Goal: Task Accomplishment & Management: Manage account settings

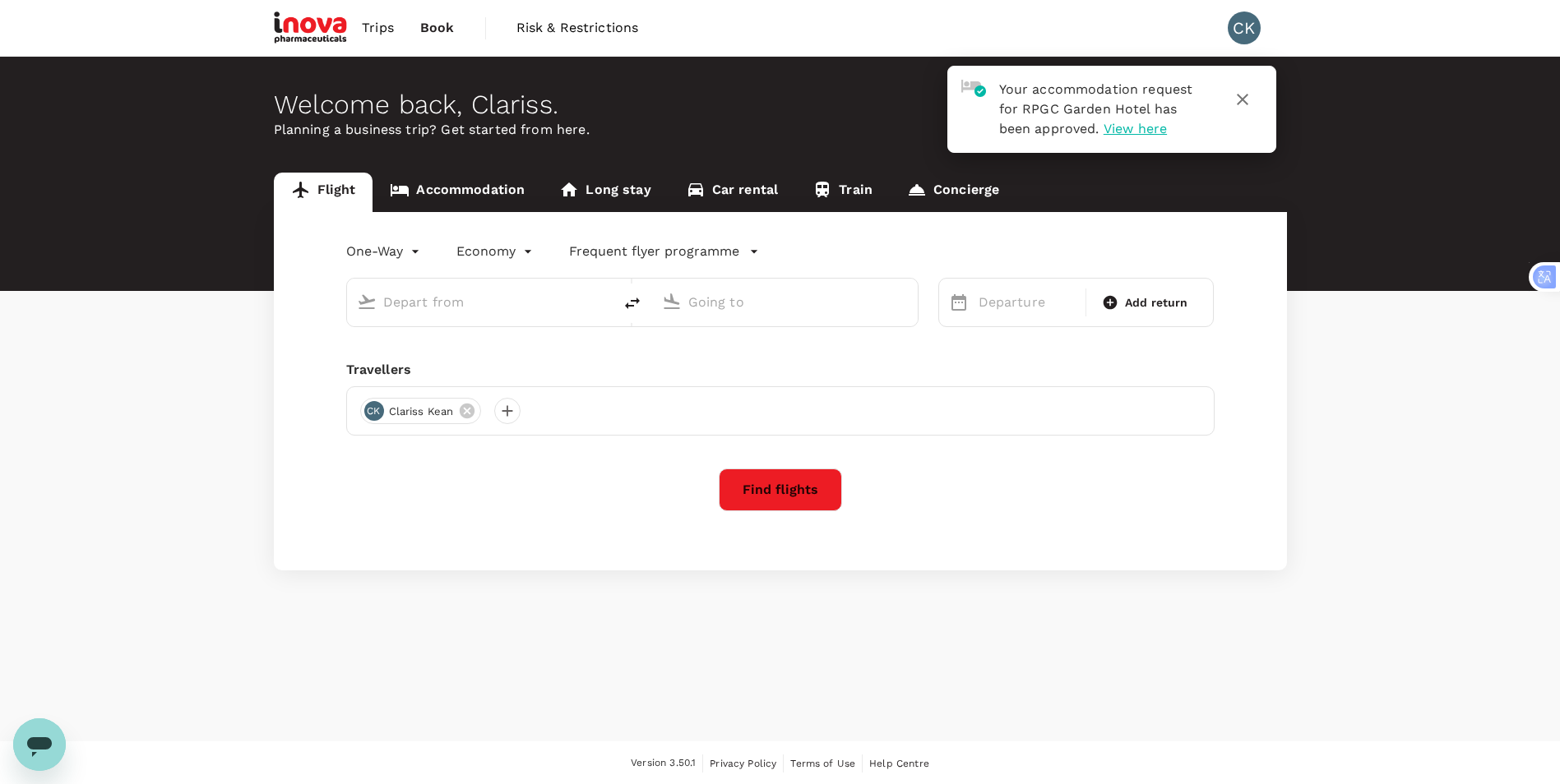
click at [1116, 126] on span "View here" at bounding box center [1135, 128] width 63 height 16
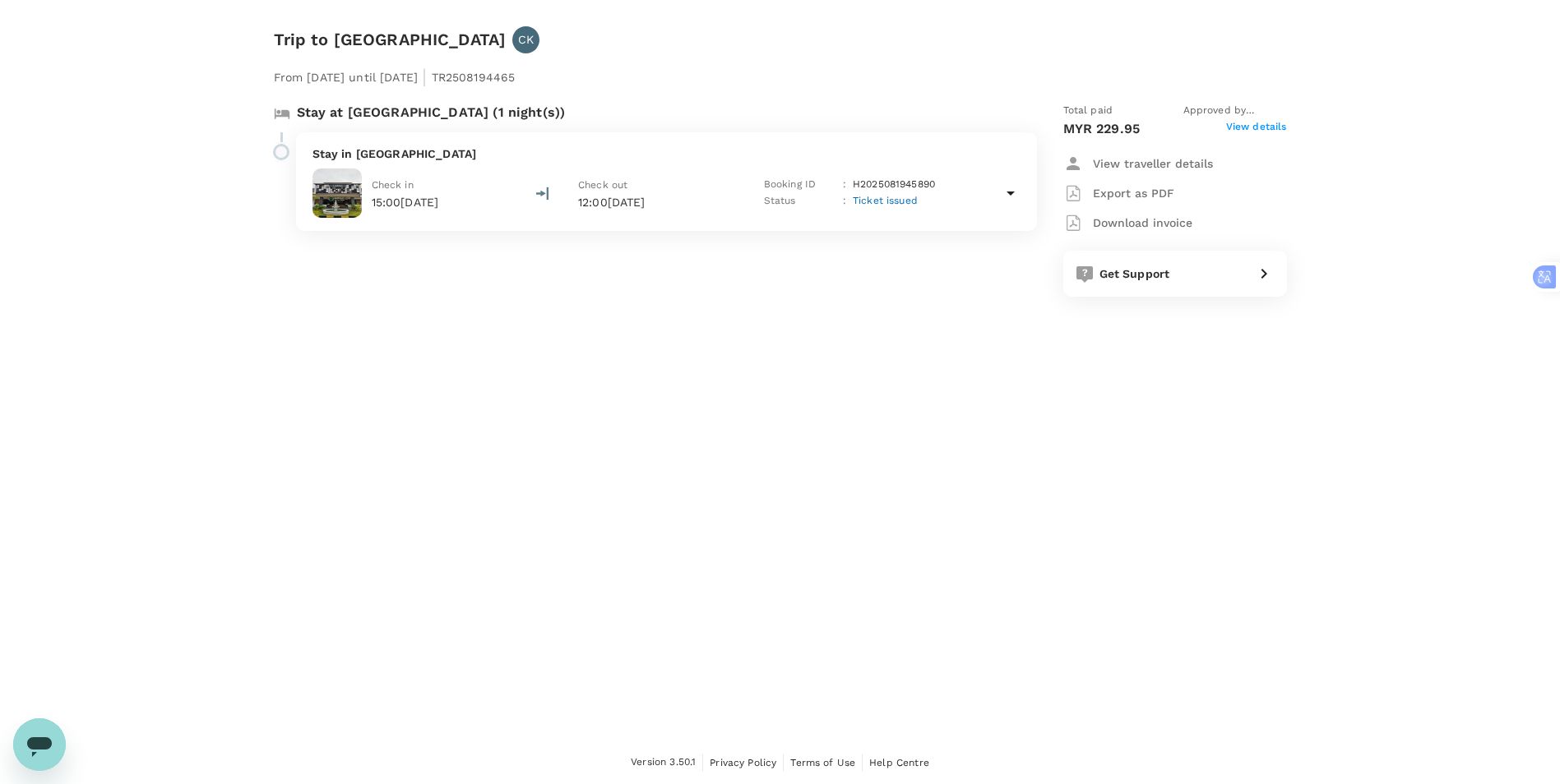
click at [1245, 129] on span "View details" at bounding box center [1257, 129] width 61 height 20
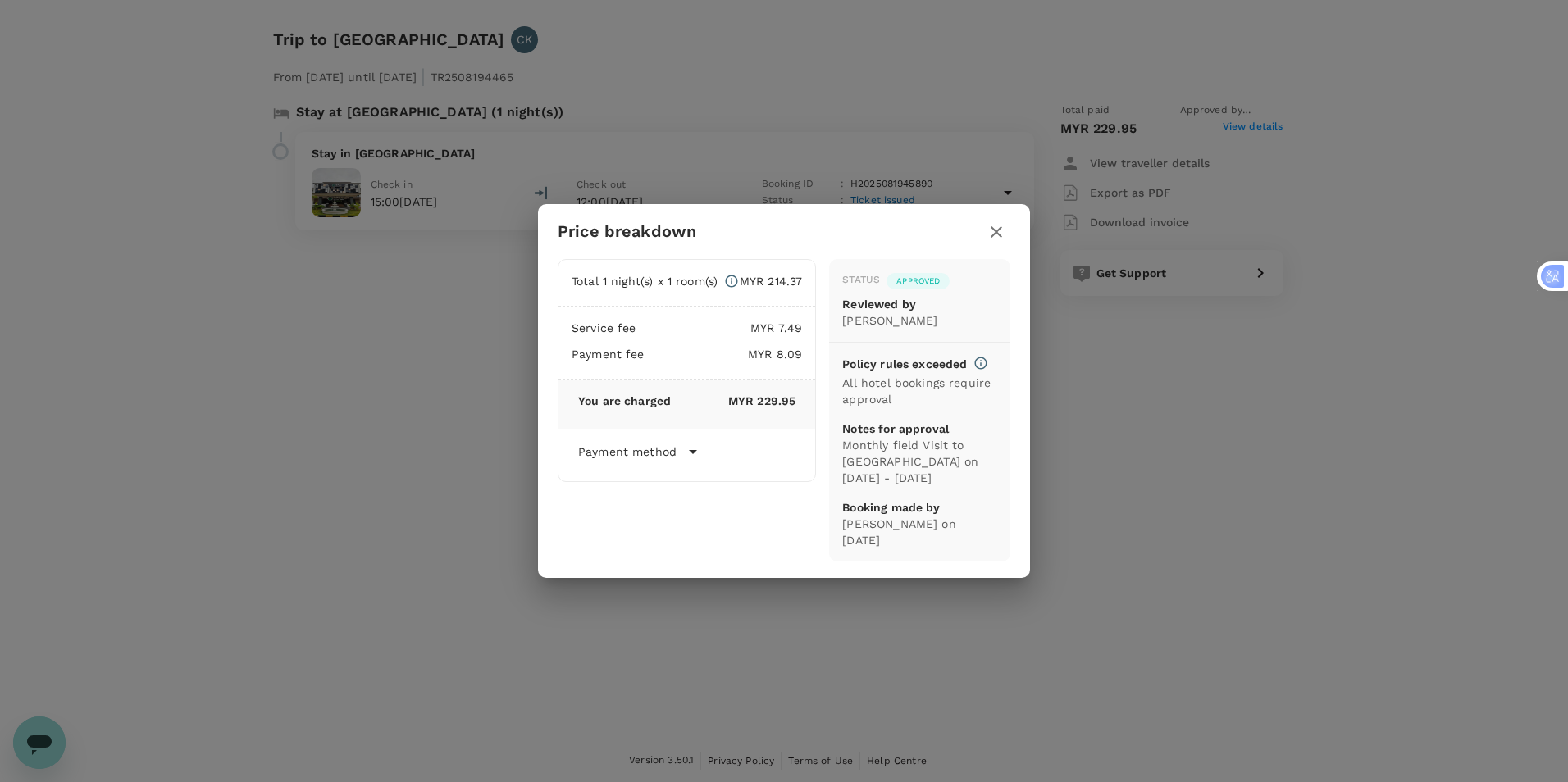
click at [999, 237] on icon "button" at bounding box center [996, 231] width 12 height 12
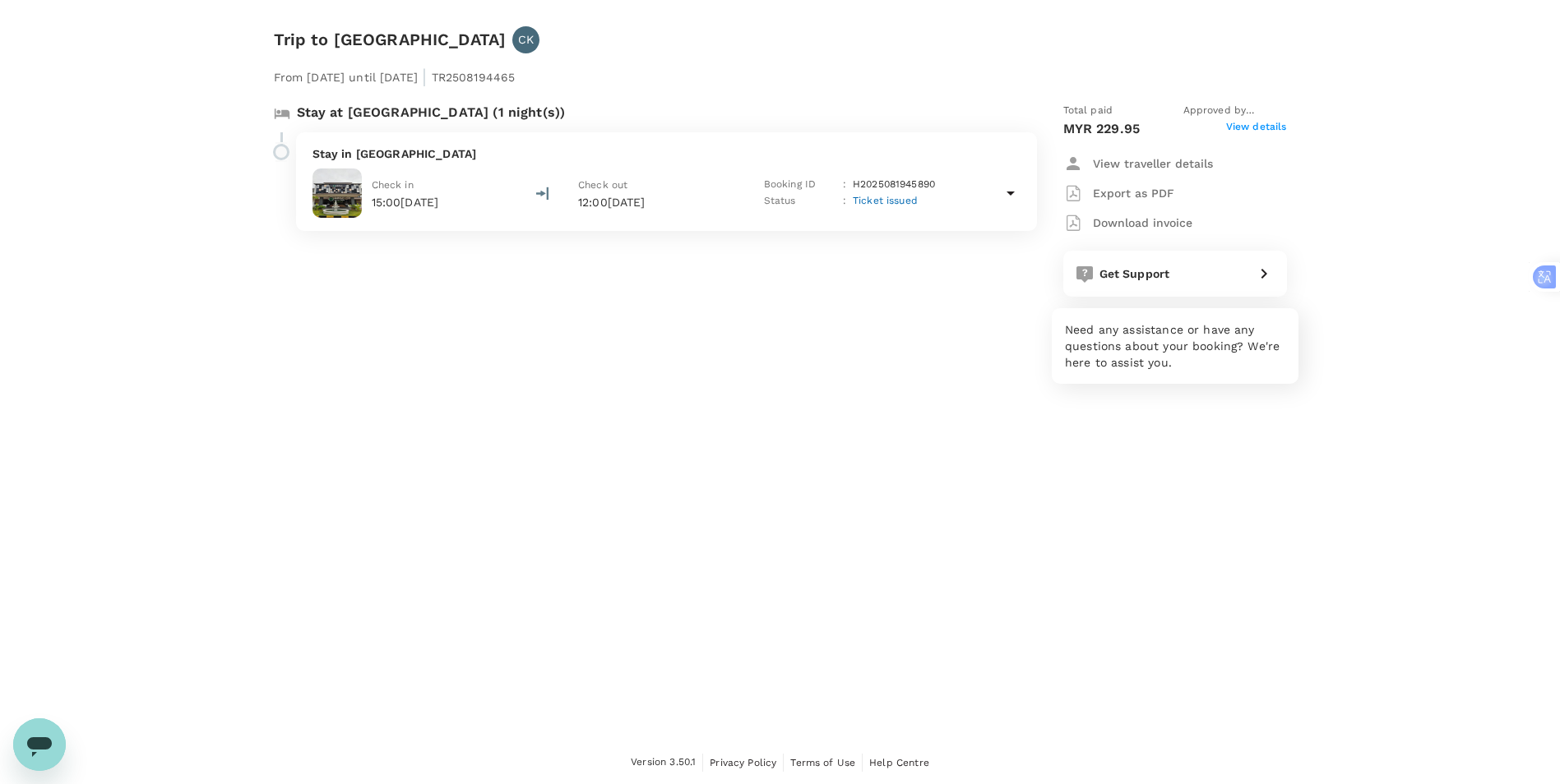
click at [1116, 270] on span "Get Support" at bounding box center [1134, 274] width 71 height 13
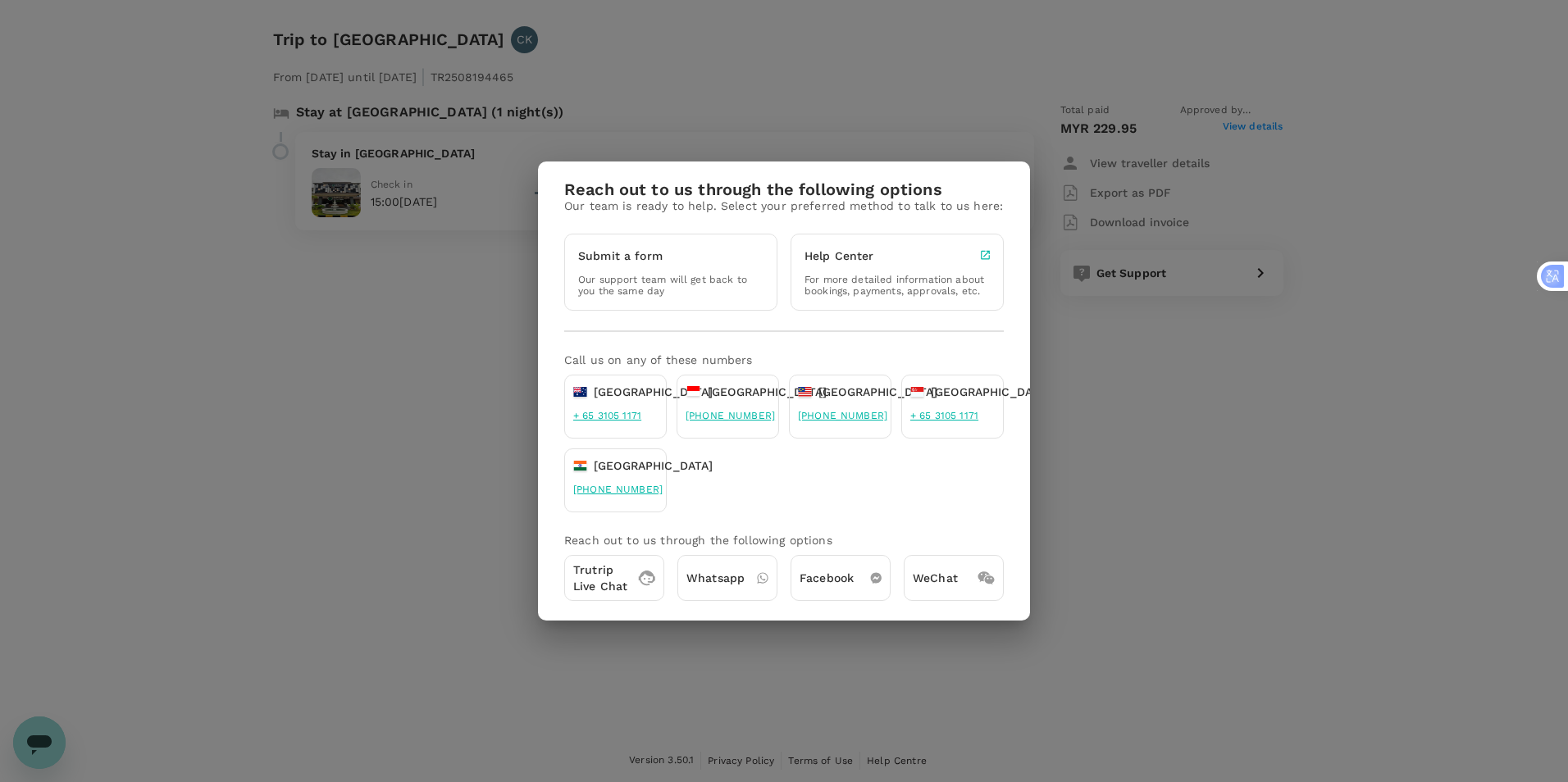
click at [706, 581] on p "Whatsapp" at bounding box center [715, 577] width 58 height 16
click at [610, 586] on p "Trutrip Live Chat" at bounding box center [600, 577] width 54 height 33
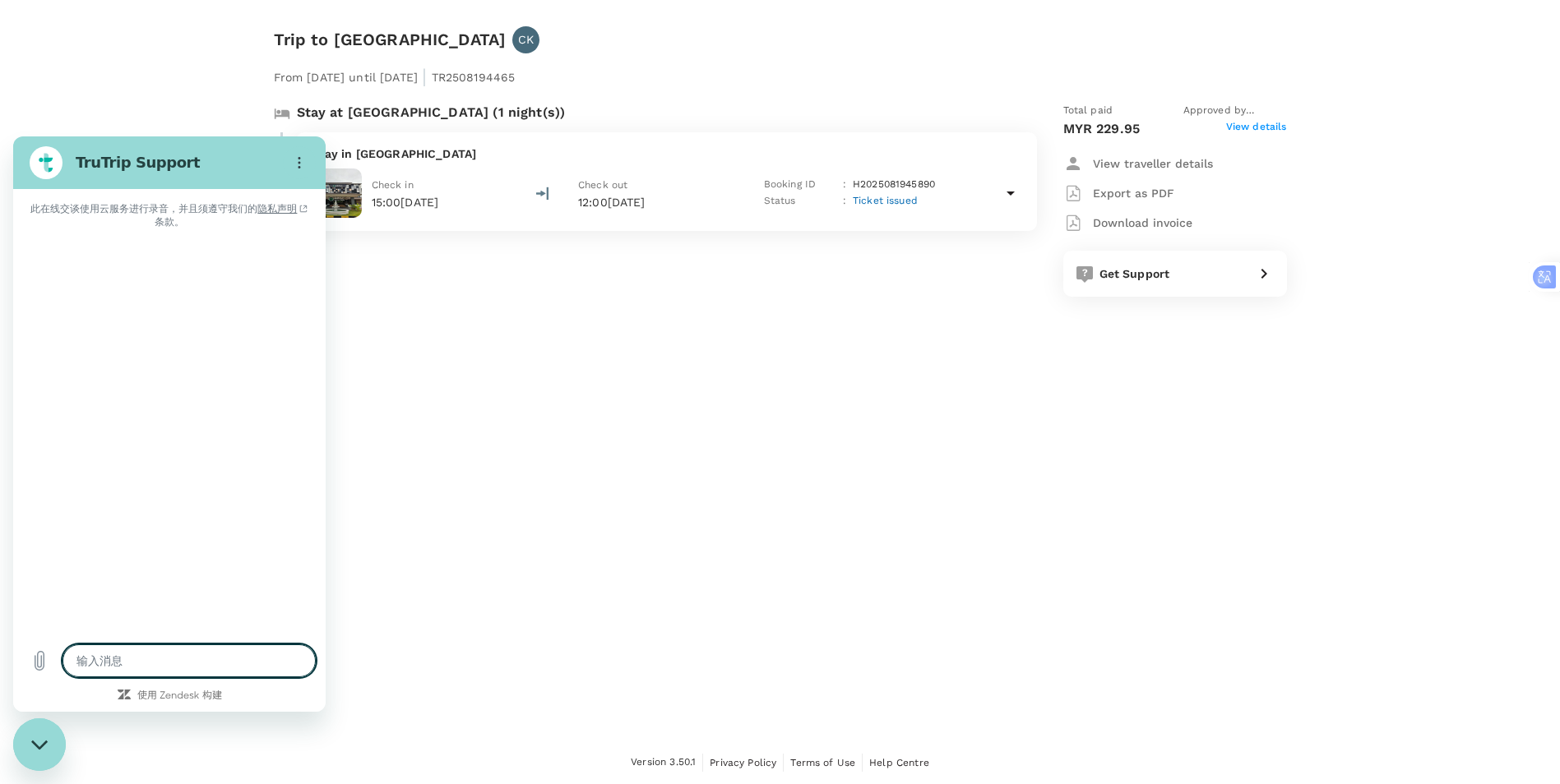
type textarea "x"
type textarea "H"
type textarea "x"
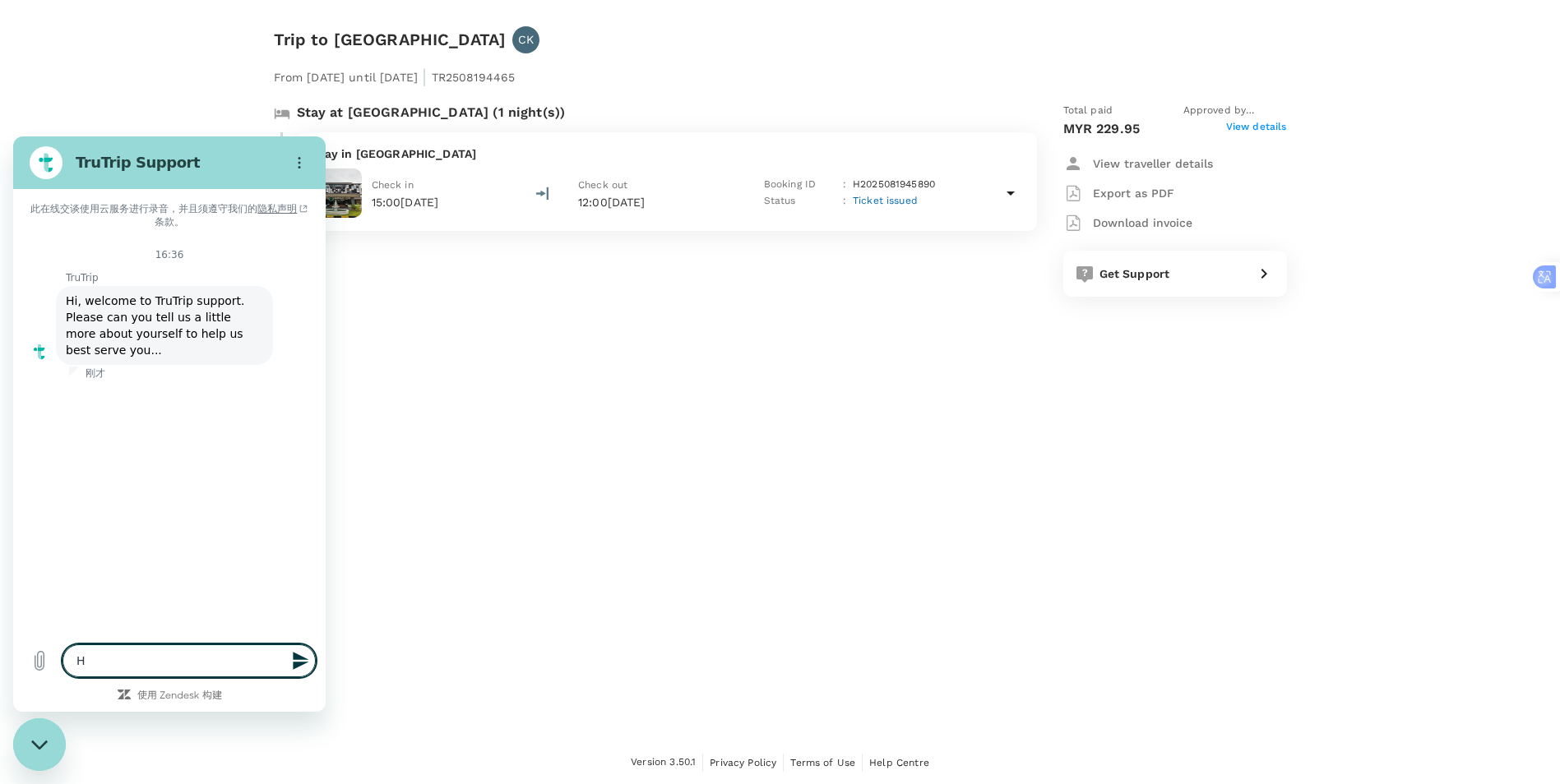
type textarea "H"
type textarea "x"
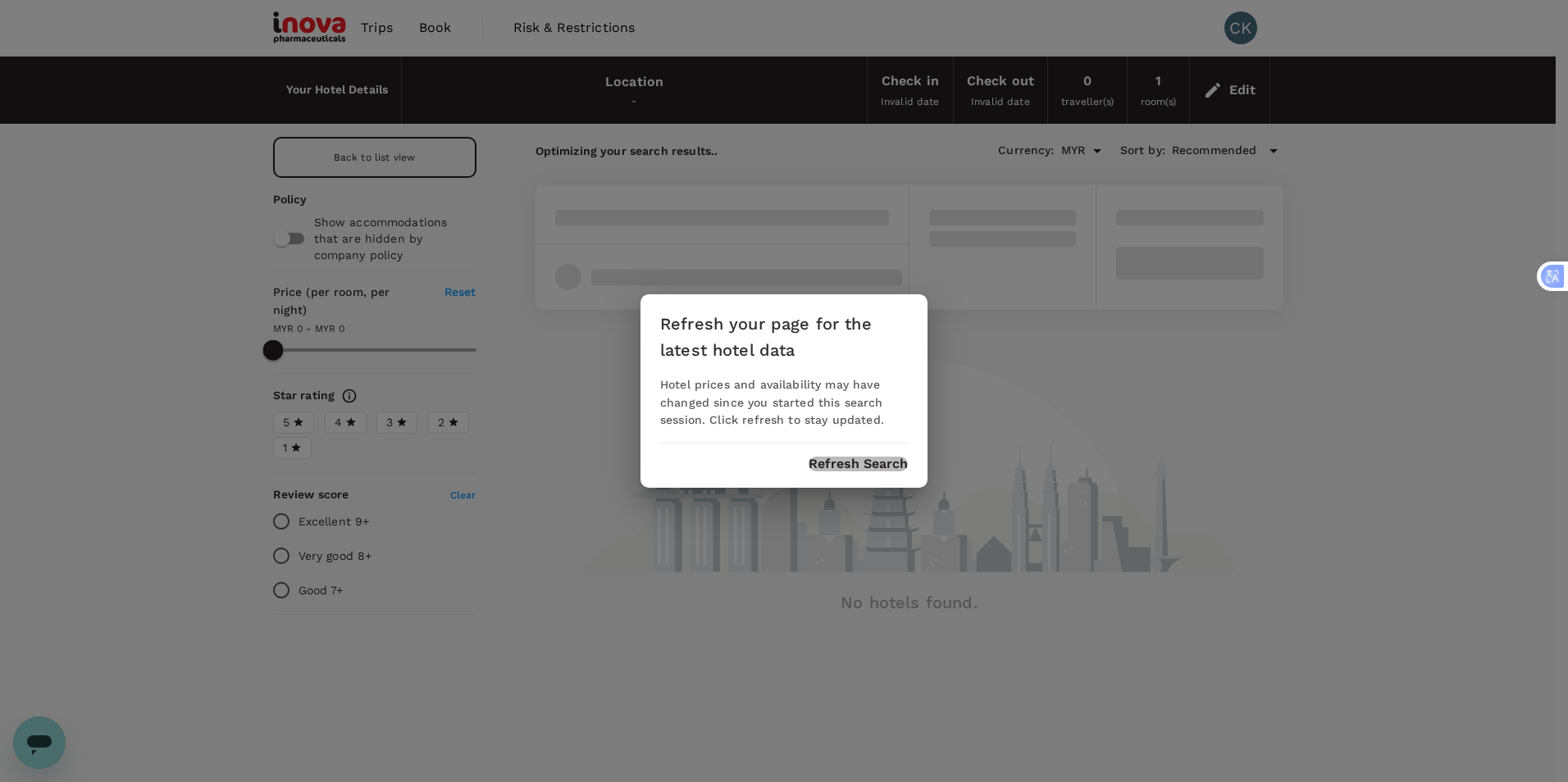
click at [880, 460] on button "Refresh Search" at bounding box center [859, 464] width 100 height 15
click at [533, 525] on div "Refresh your page for the latest hotel data Hotel prices and availability may h…" at bounding box center [784, 391] width 1568 height 782
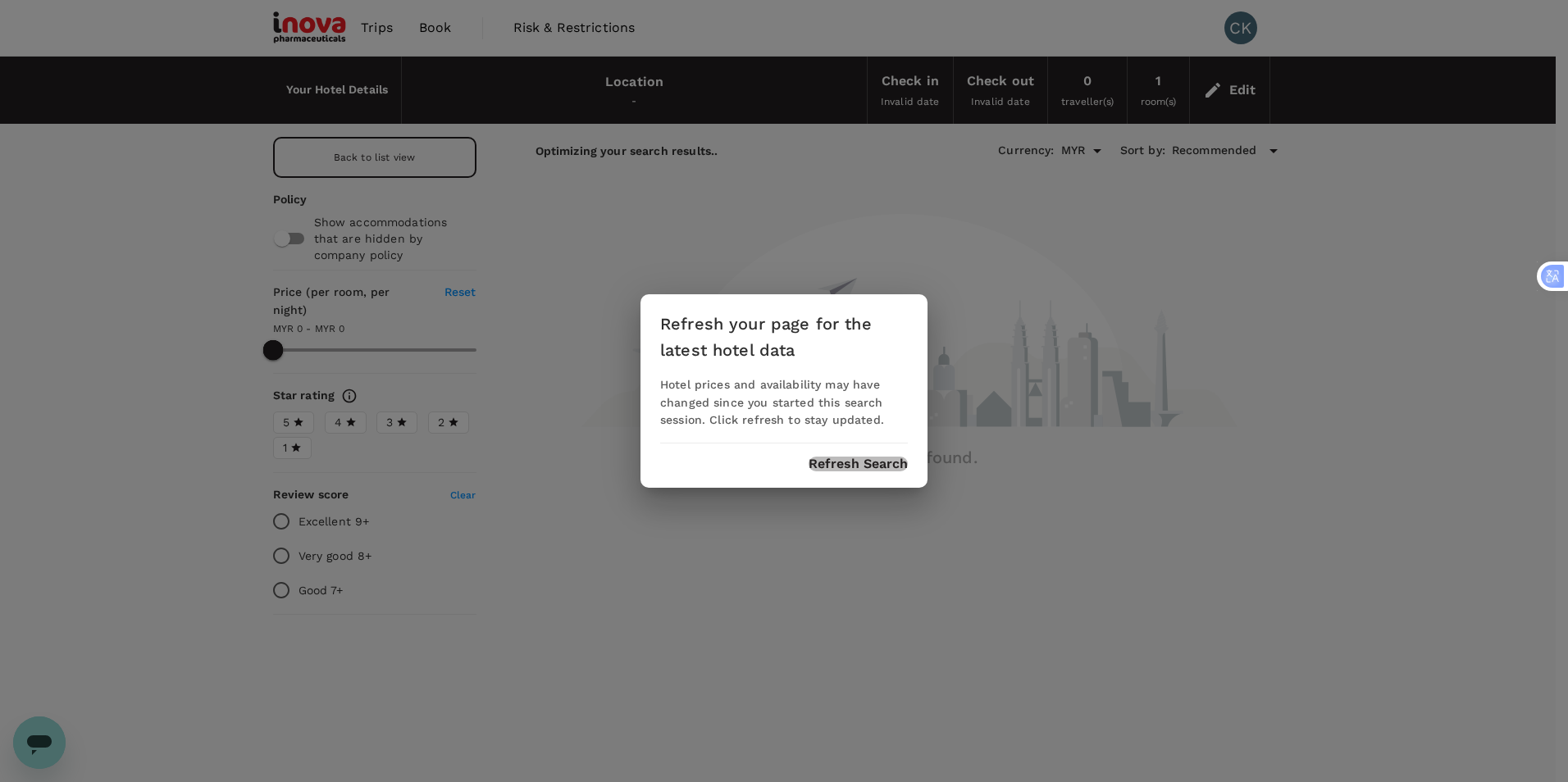
click at [859, 465] on button "Refresh Search" at bounding box center [859, 464] width 100 height 15
click at [838, 457] on button "Refresh Search" at bounding box center [859, 464] width 100 height 15
click at [582, 455] on div "Refresh your page for the latest hotel data Hotel prices and availability may h…" at bounding box center [784, 391] width 1568 height 782
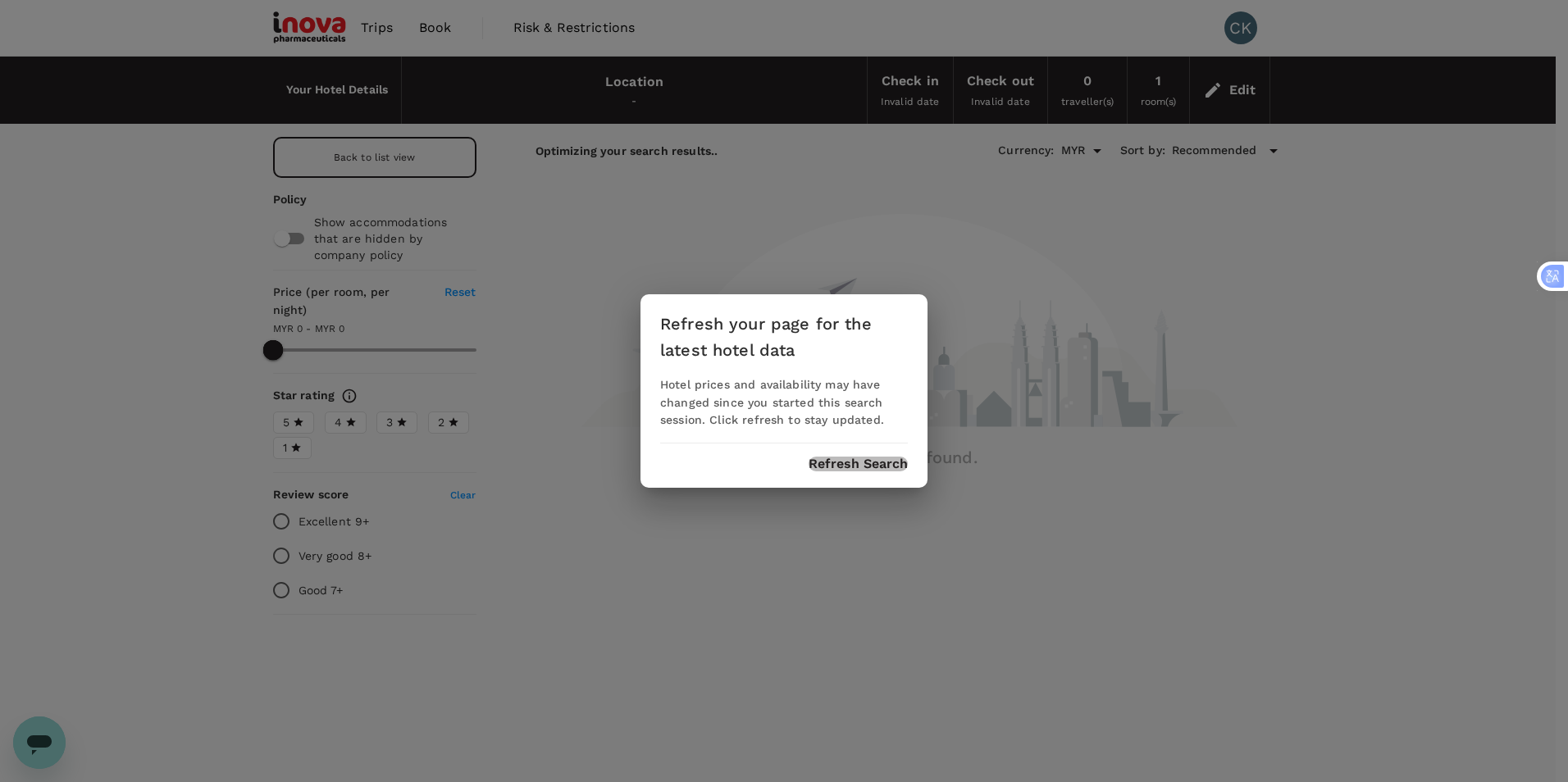
click at [829, 461] on button "Refresh Search" at bounding box center [859, 464] width 100 height 15
click at [829, 460] on button "Refresh Search" at bounding box center [859, 464] width 100 height 15
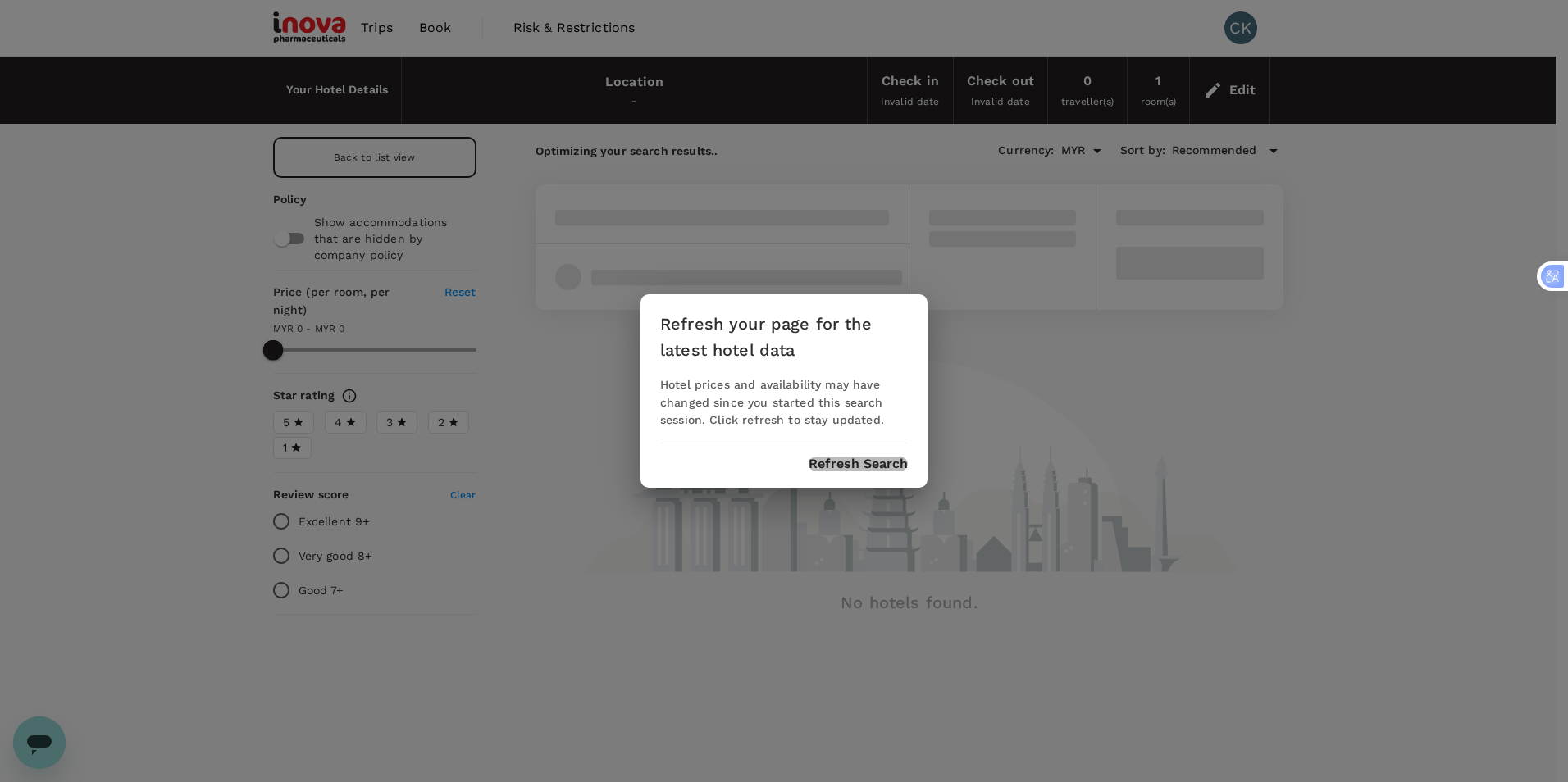
click at [845, 464] on button "Refresh Search" at bounding box center [859, 464] width 100 height 15
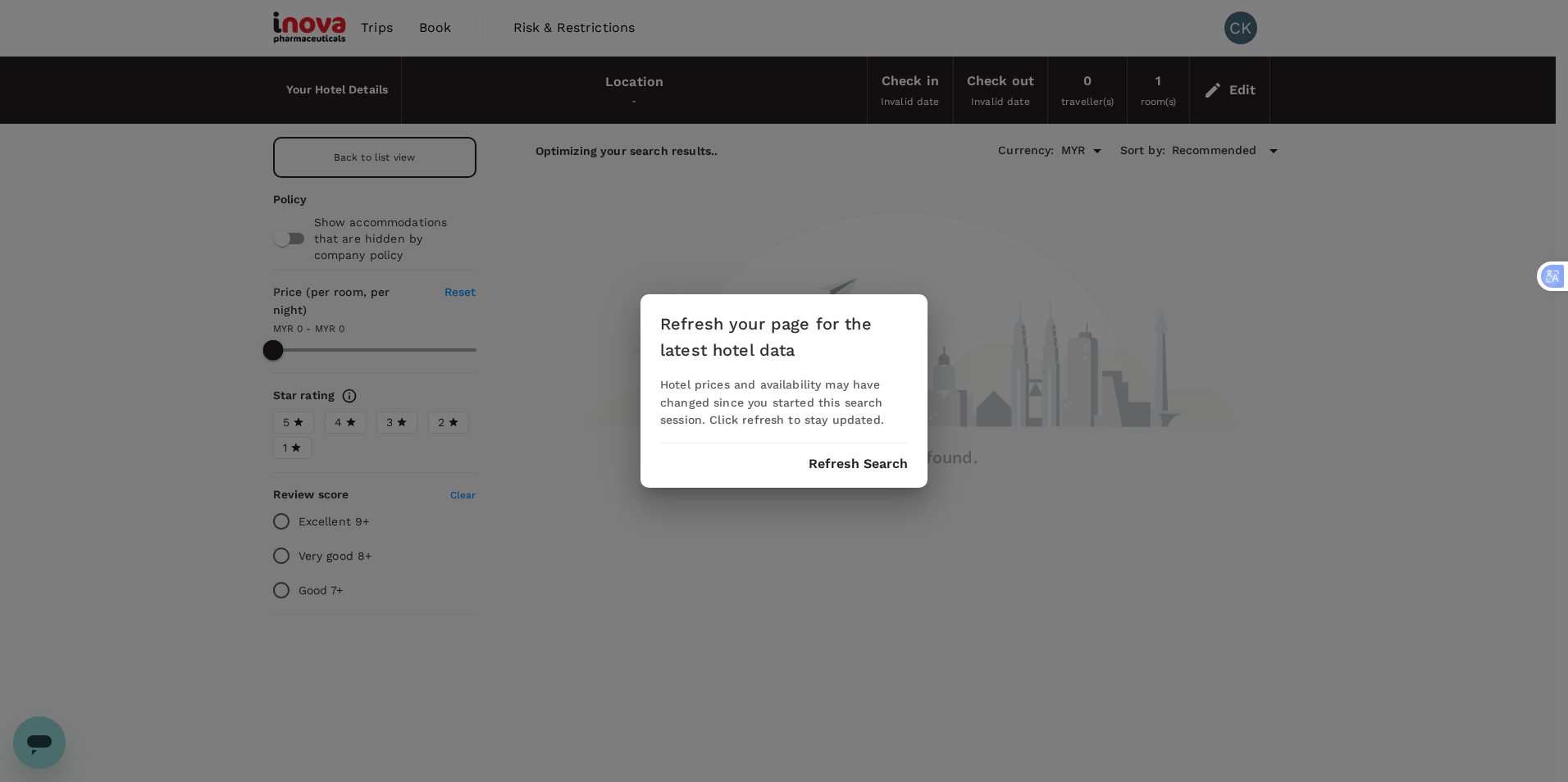
click at [845, 464] on button "Refresh Search" at bounding box center [859, 464] width 100 height 15
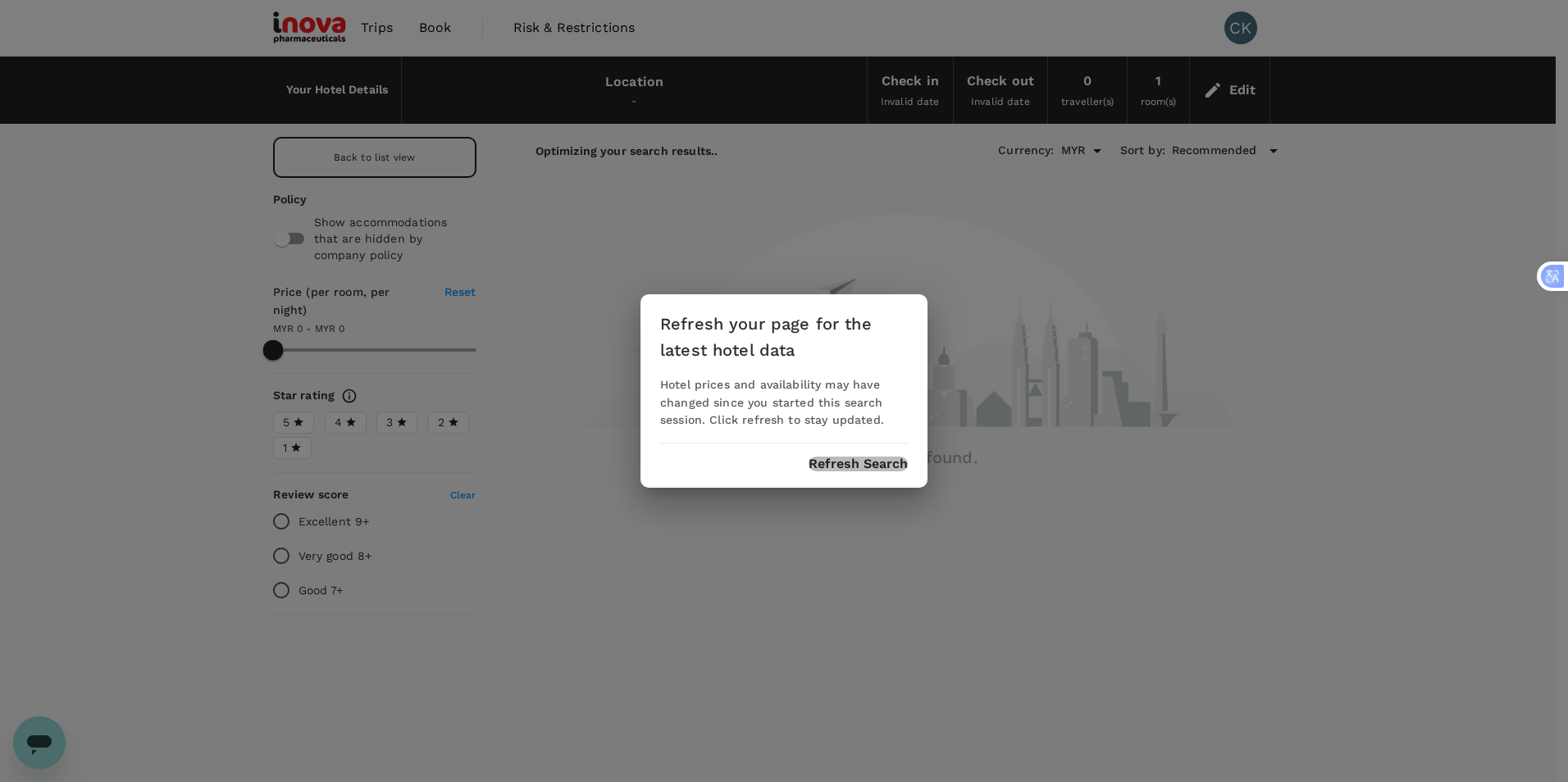
click at [845, 464] on button "Refresh Search" at bounding box center [859, 464] width 100 height 15
click at [1239, 22] on div "Refresh your page for the latest hotel data Hotel prices and availability may h…" at bounding box center [784, 391] width 1568 height 782
click at [894, 468] on button "Refresh Search" at bounding box center [859, 464] width 100 height 15
click at [836, 464] on button "Refresh Search" at bounding box center [859, 464] width 100 height 15
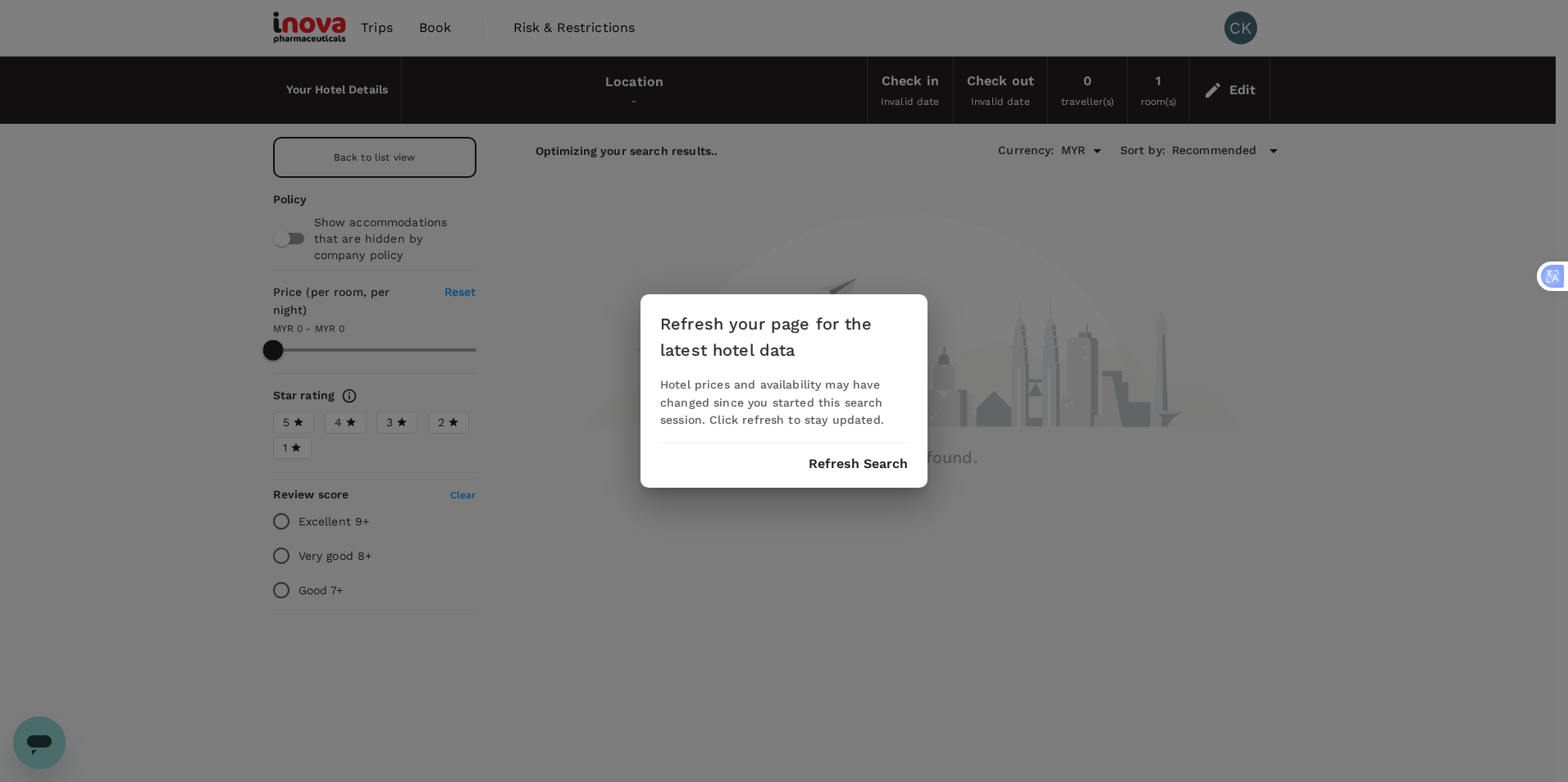
click at [1234, 39] on div "Refresh your page for the latest hotel data Hotel prices and availability may h…" at bounding box center [784, 391] width 1568 height 782
drag, startPoint x: 1099, startPoint y: 465, endPoint x: 1061, endPoint y: 464, distance: 38.0
click at [1097, 464] on div "Refresh your page for the latest hotel data Hotel prices and availability may h…" at bounding box center [784, 391] width 1568 height 782
click at [872, 469] on button "Refresh Search" at bounding box center [859, 464] width 100 height 15
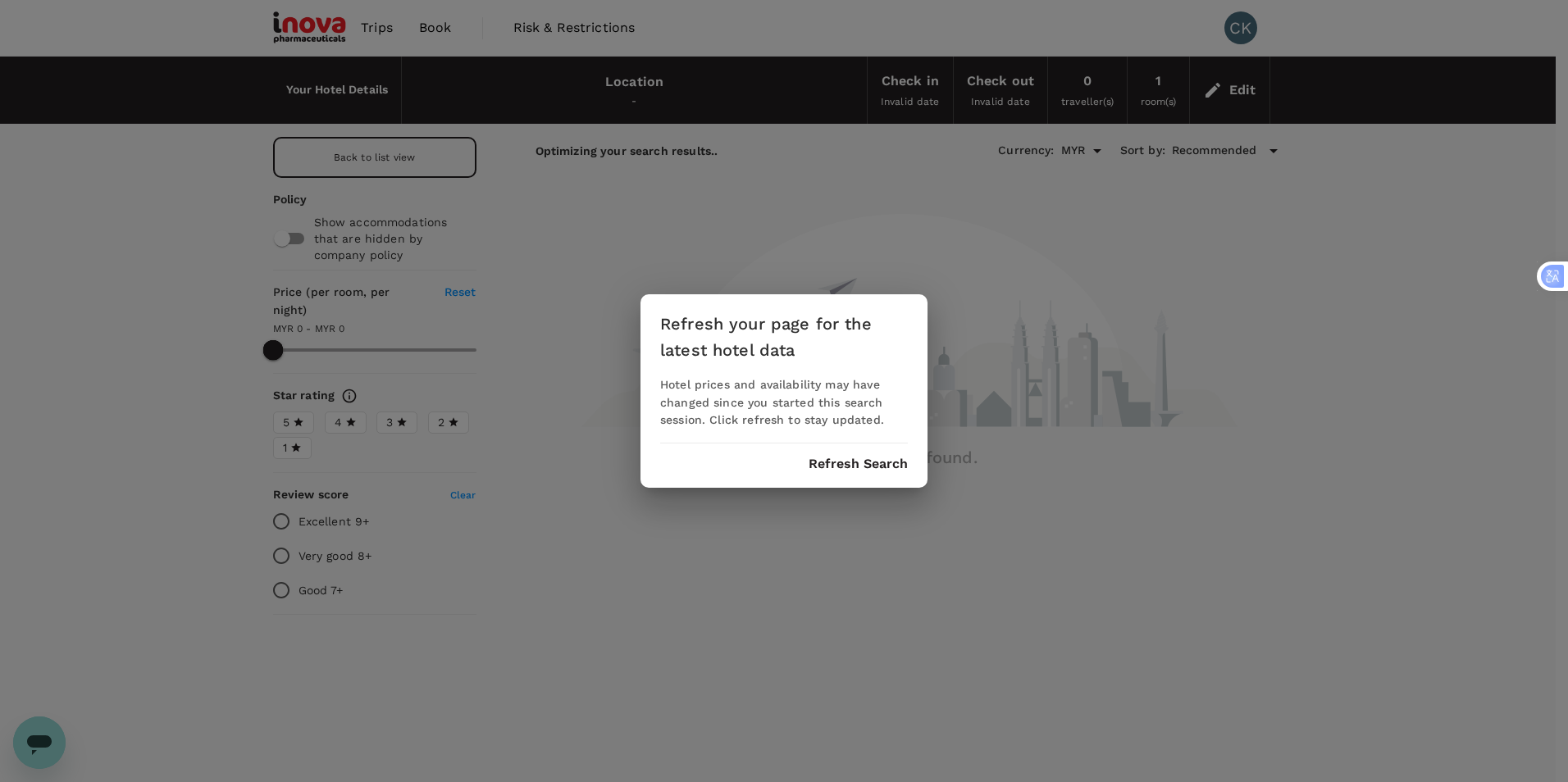
click at [872, 464] on button "Refresh Search" at bounding box center [859, 464] width 100 height 15
drag, startPoint x: 872, startPoint y: 464, endPoint x: 1033, endPoint y: 538, distance: 177.2
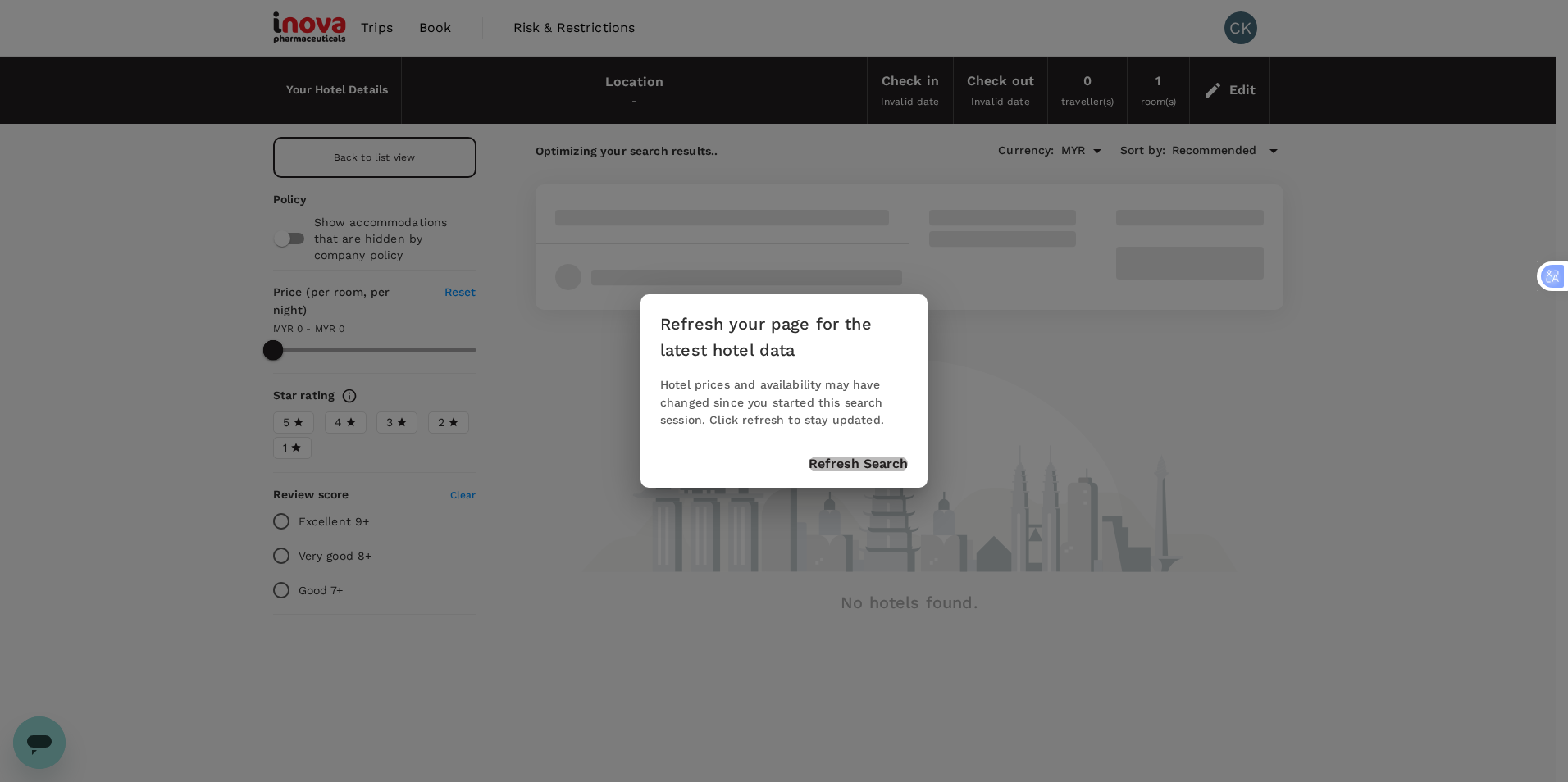
click at [825, 465] on button "Refresh Search" at bounding box center [859, 464] width 100 height 15
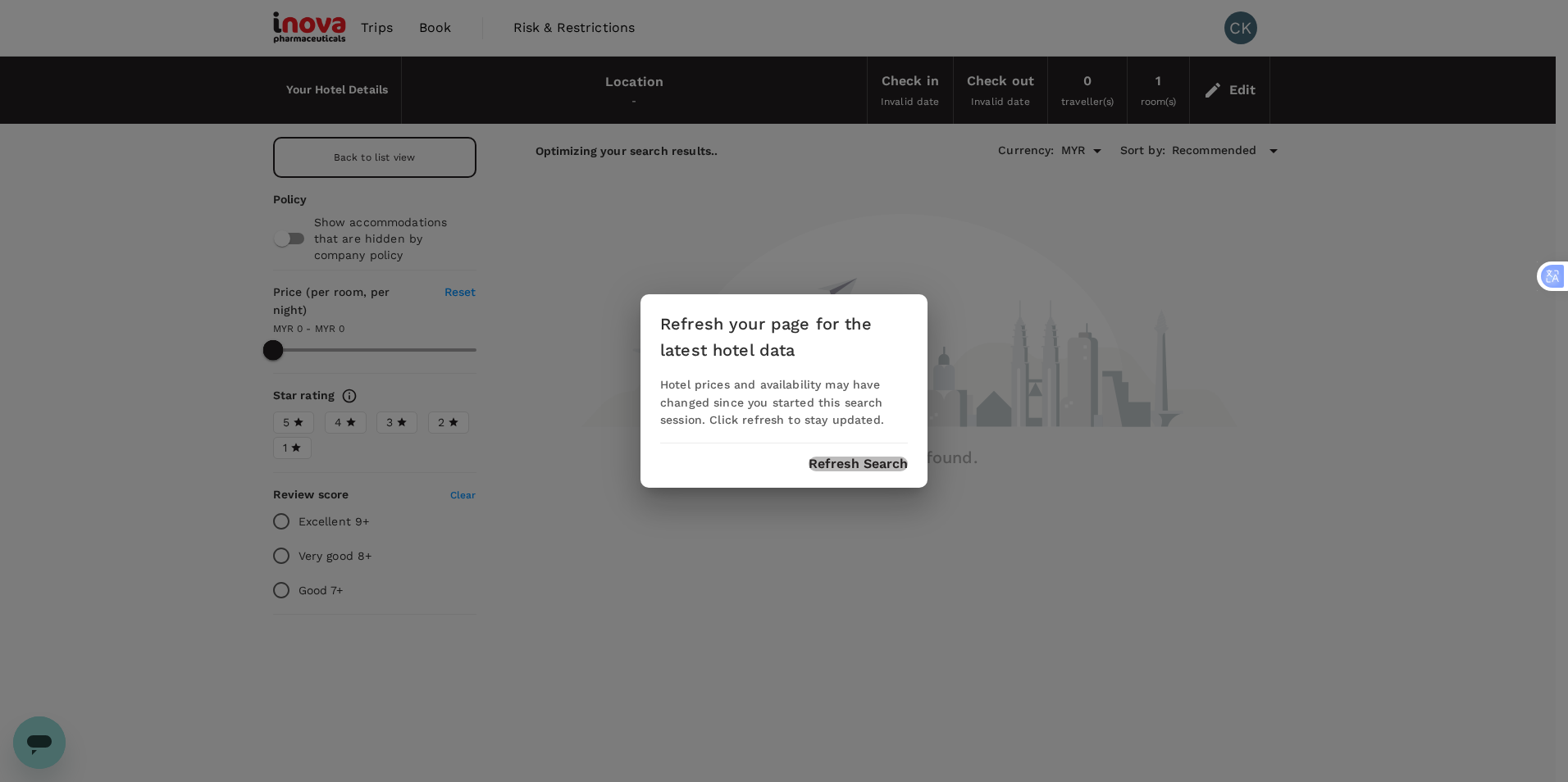
click at [873, 461] on button "Refresh Search" at bounding box center [859, 464] width 100 height 15
click at [837, 466] on button "Refresh Search" at bounding box center [859, 464] width 100 height 15
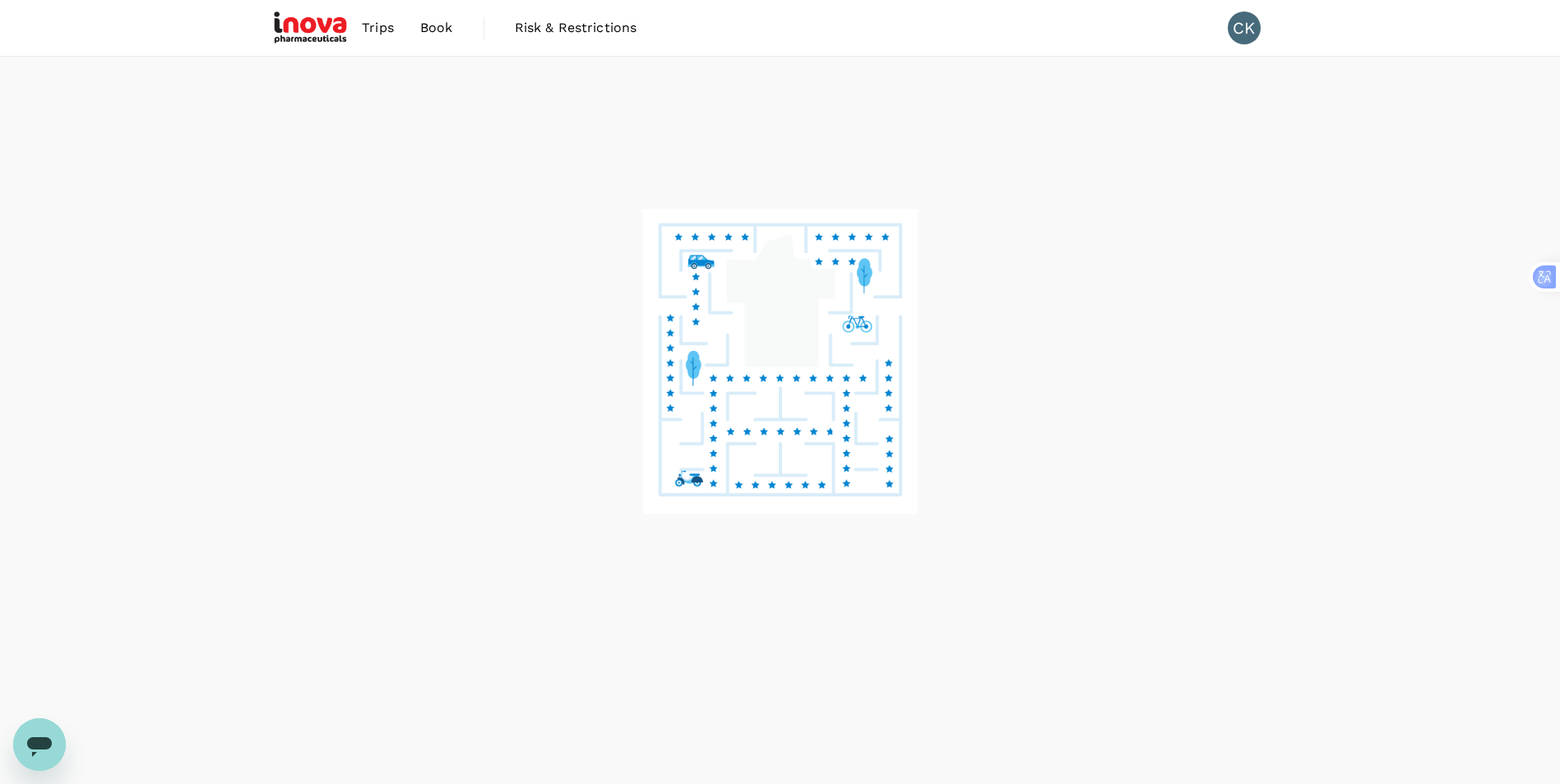
click at [371, 21] on span "Trips" at bounding box center [378, 28] width 32 height 20
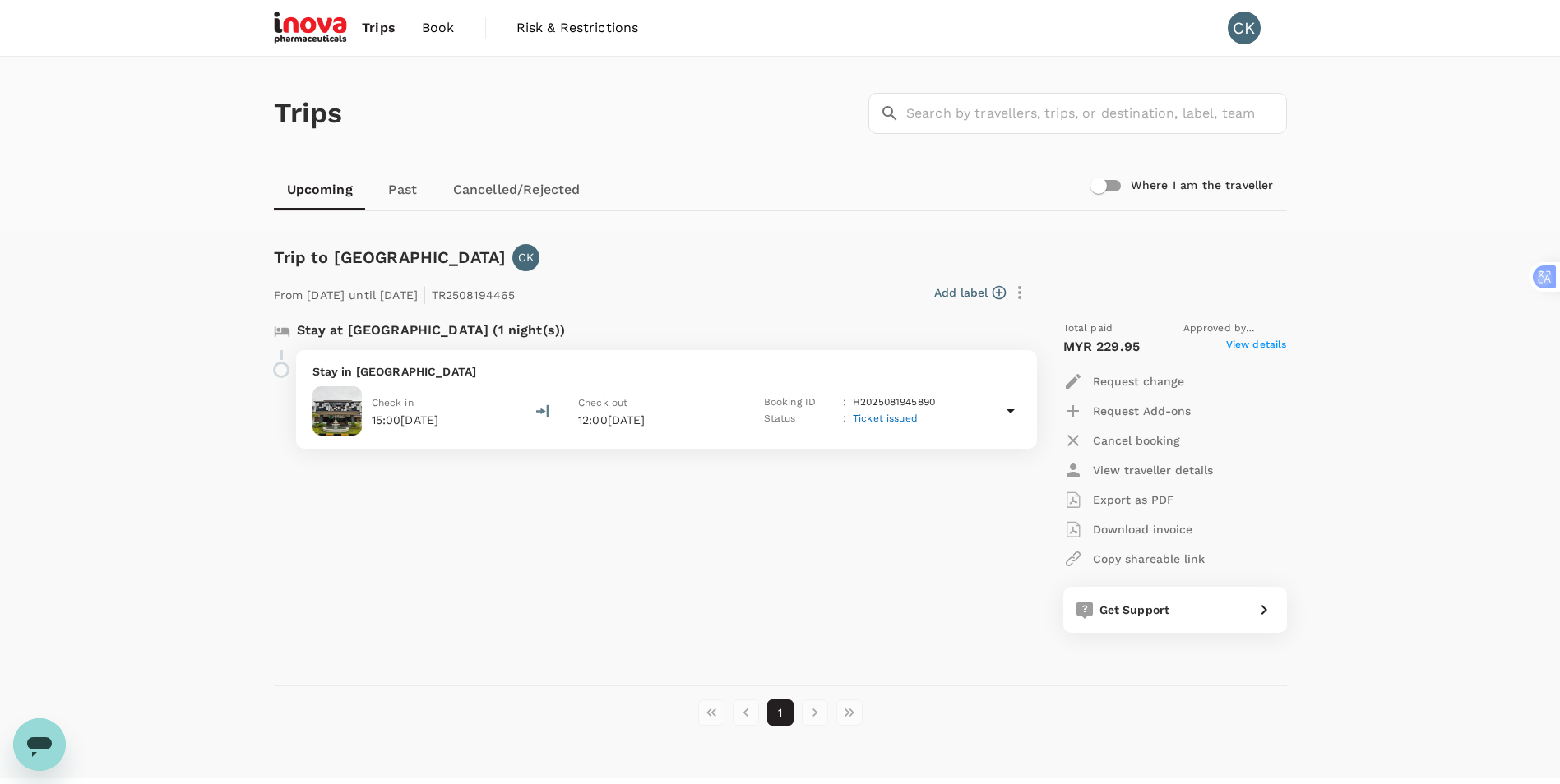
click at [1010, 414] on icon at bounding box center [1011, 411] width 20 height 20
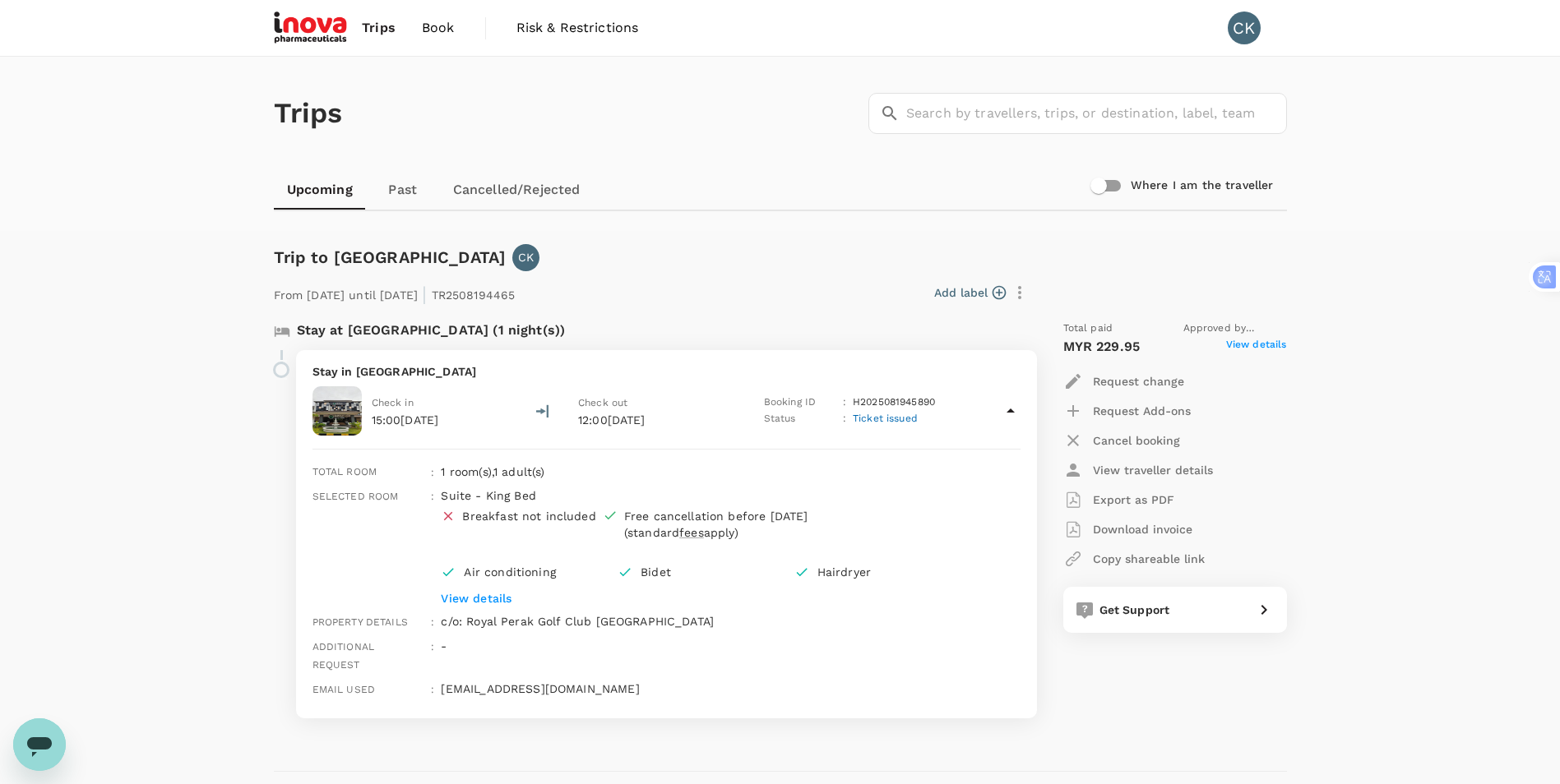
click at [1249, 342] on span "View details" at bounding box center [1257, 347] width 61 height 20
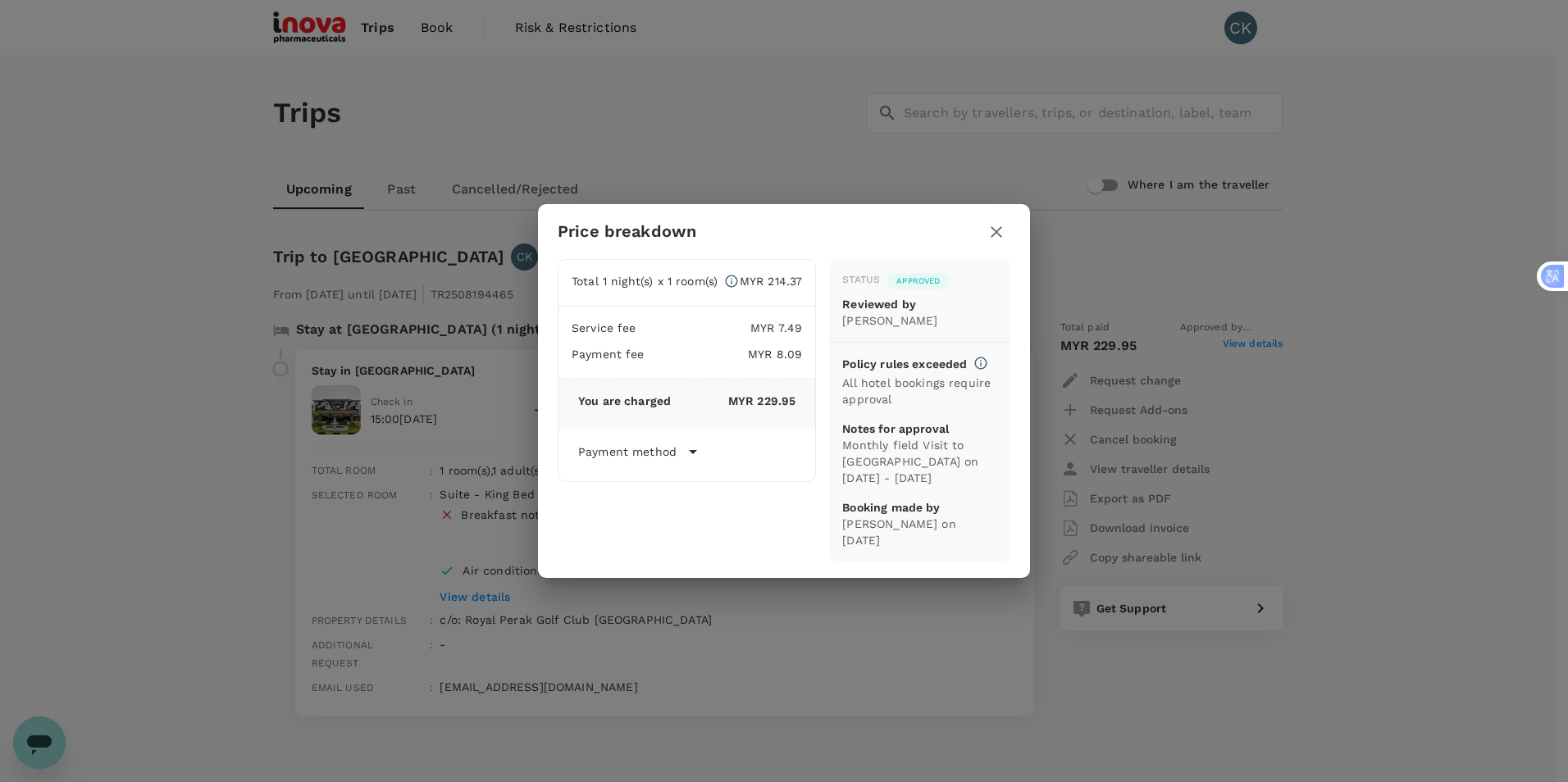
click at [996, 238] on icon "button" at bounding box center [997, 232] width 20 height 20
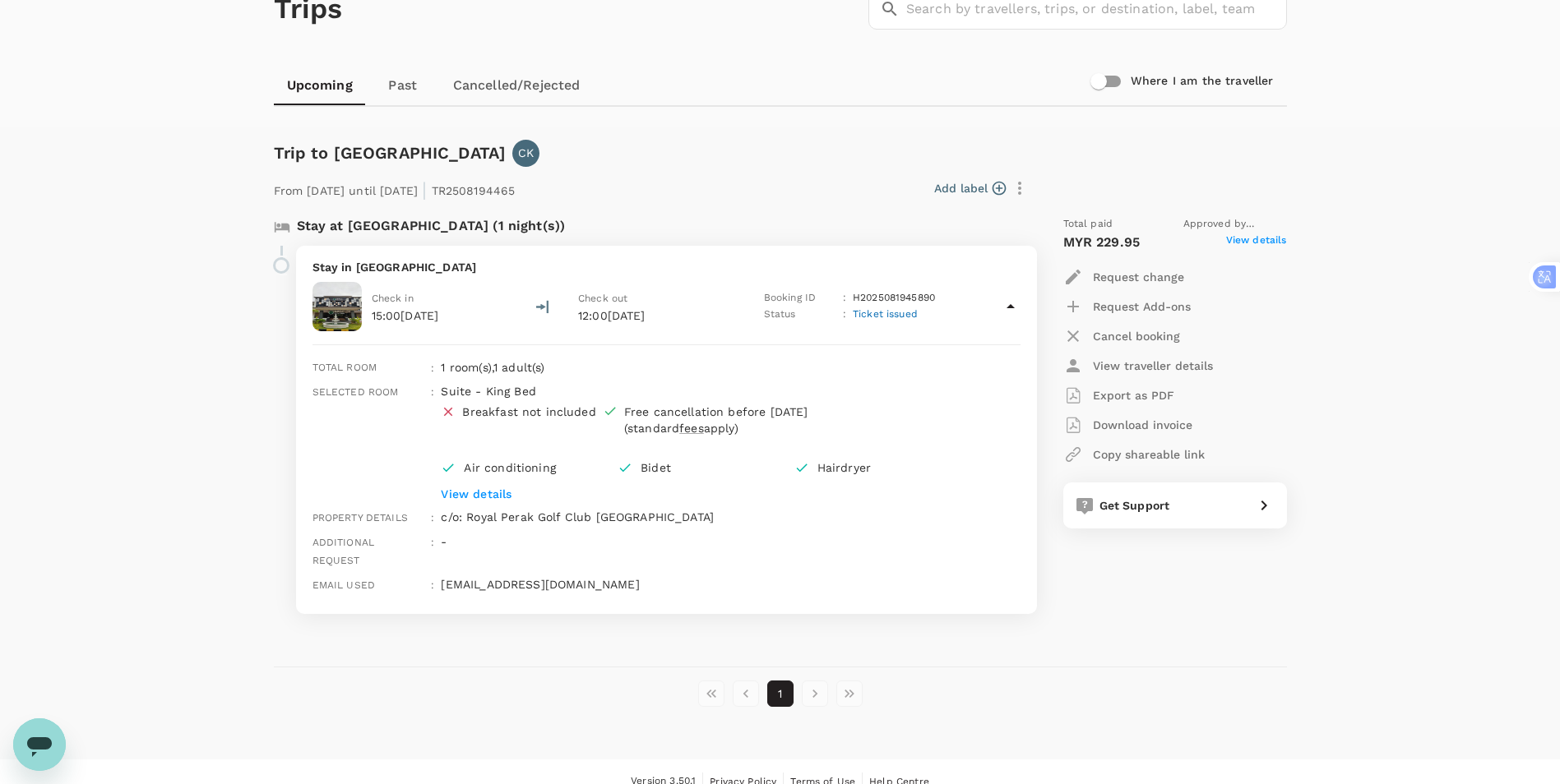
scroll to position [106, 0]
click at [1267, 236] on span "View details" at bounding box center [1257, 241] width 61 height 20
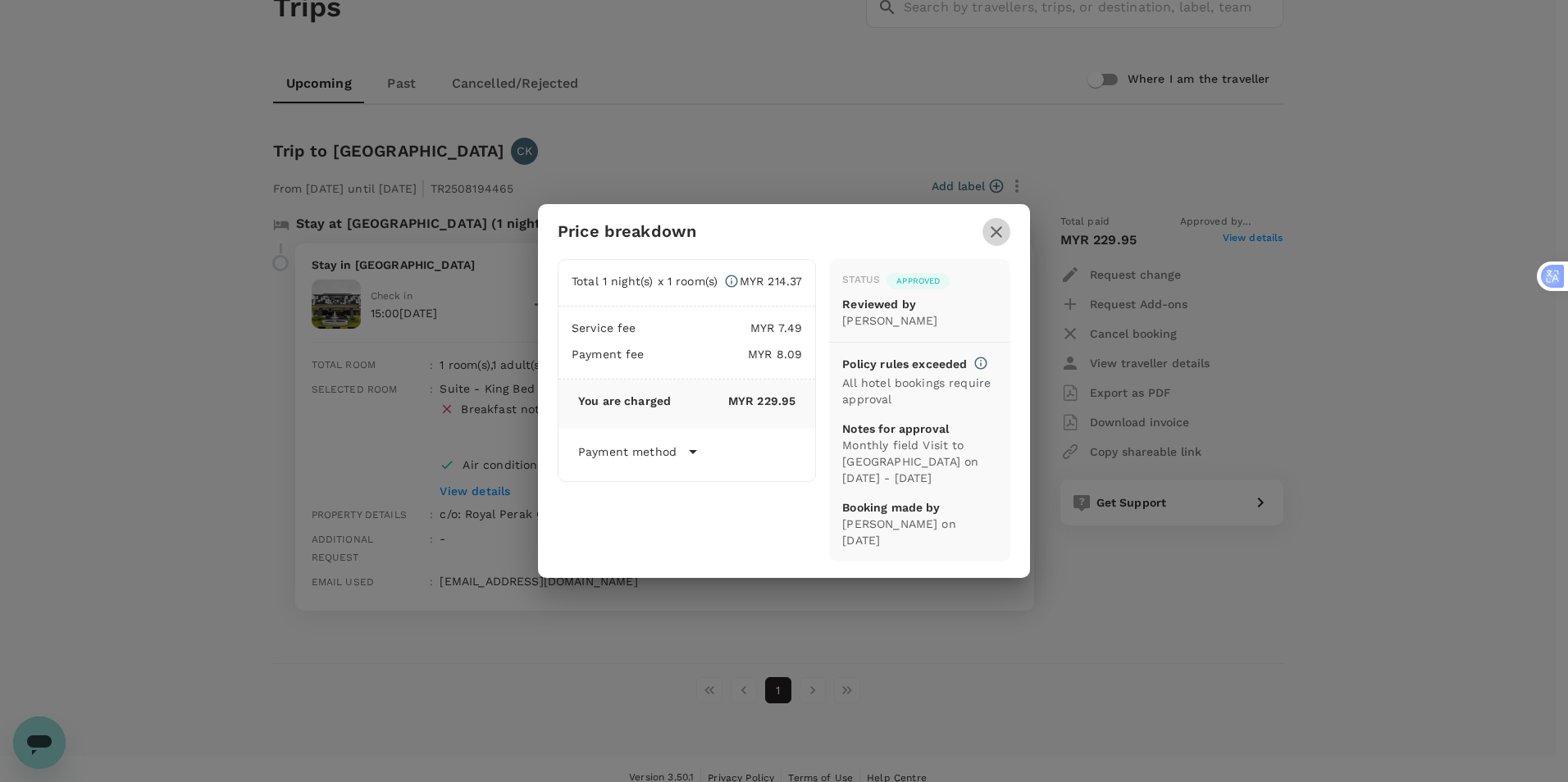
click at [995, 238] on icon "button" at bounding box center [996, 231] width 12 height 12
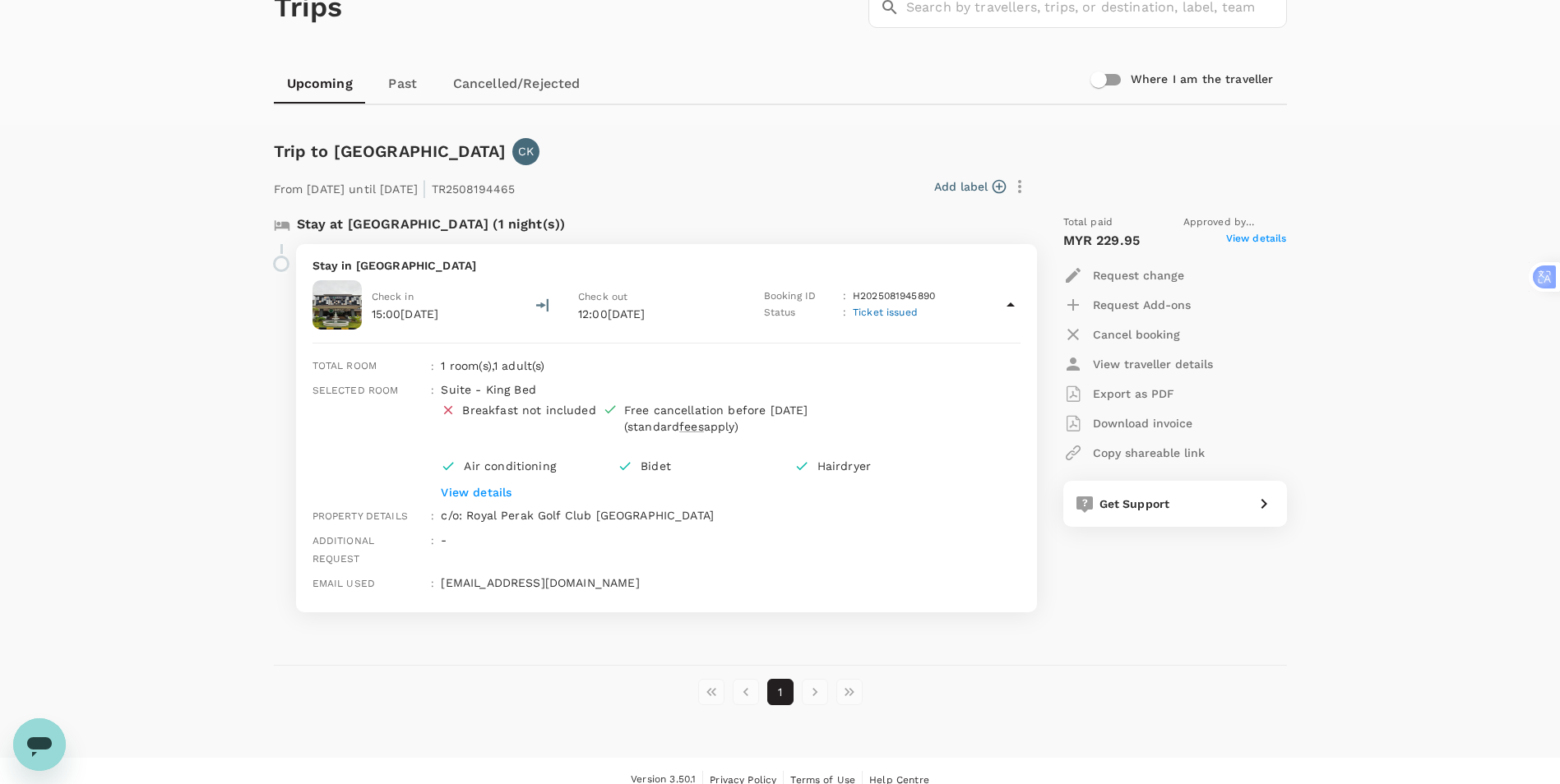
click at [499, 494] on p "View details" at bounding box center [705, 492] width 529 height 16
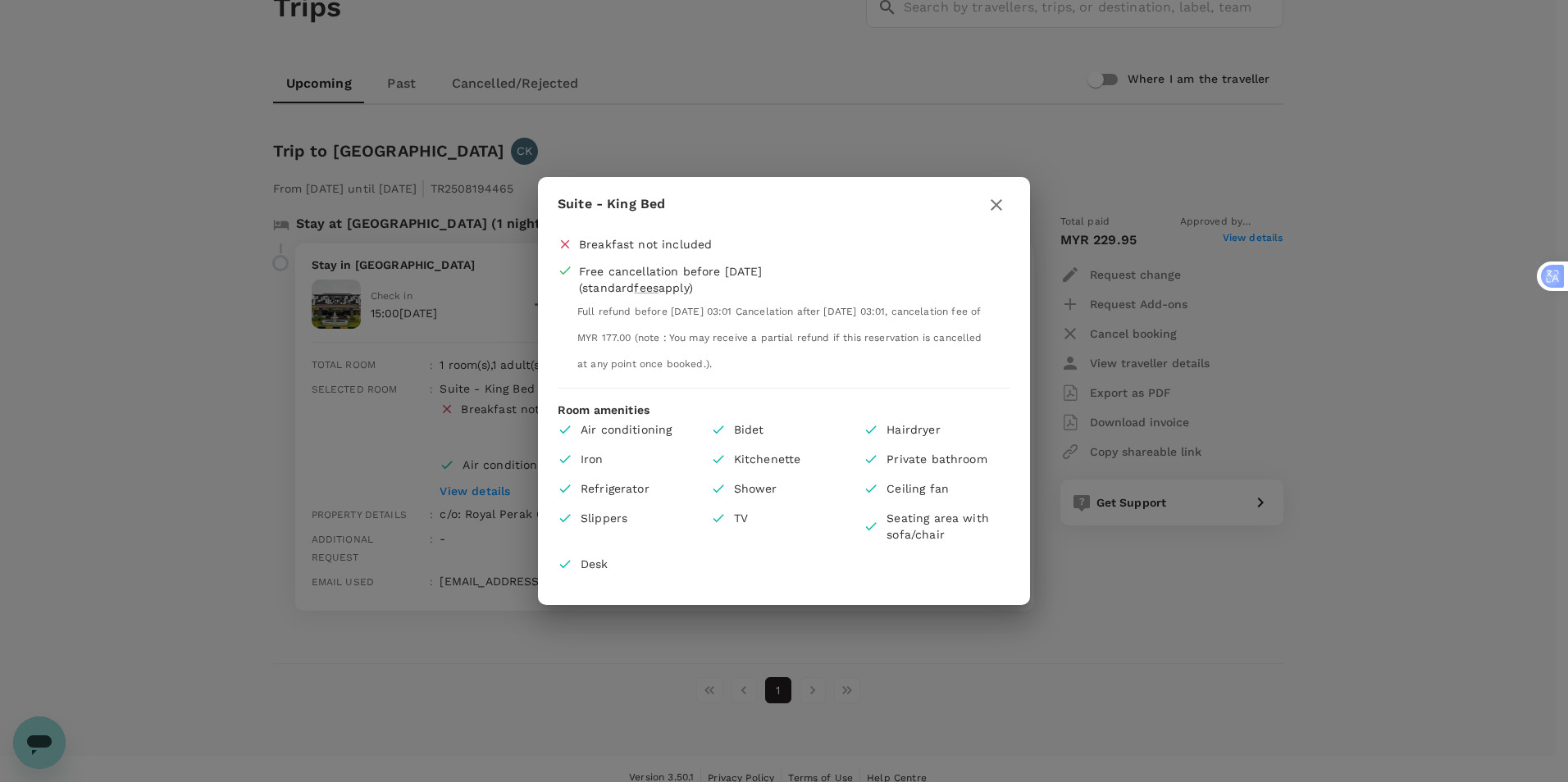
click at [1283, 466] on div "Suite - King Bed Breakfast not included Free cancellation before 22 Aug 2025 (s…" at bounding box center [784, 391] width 1568 height 782
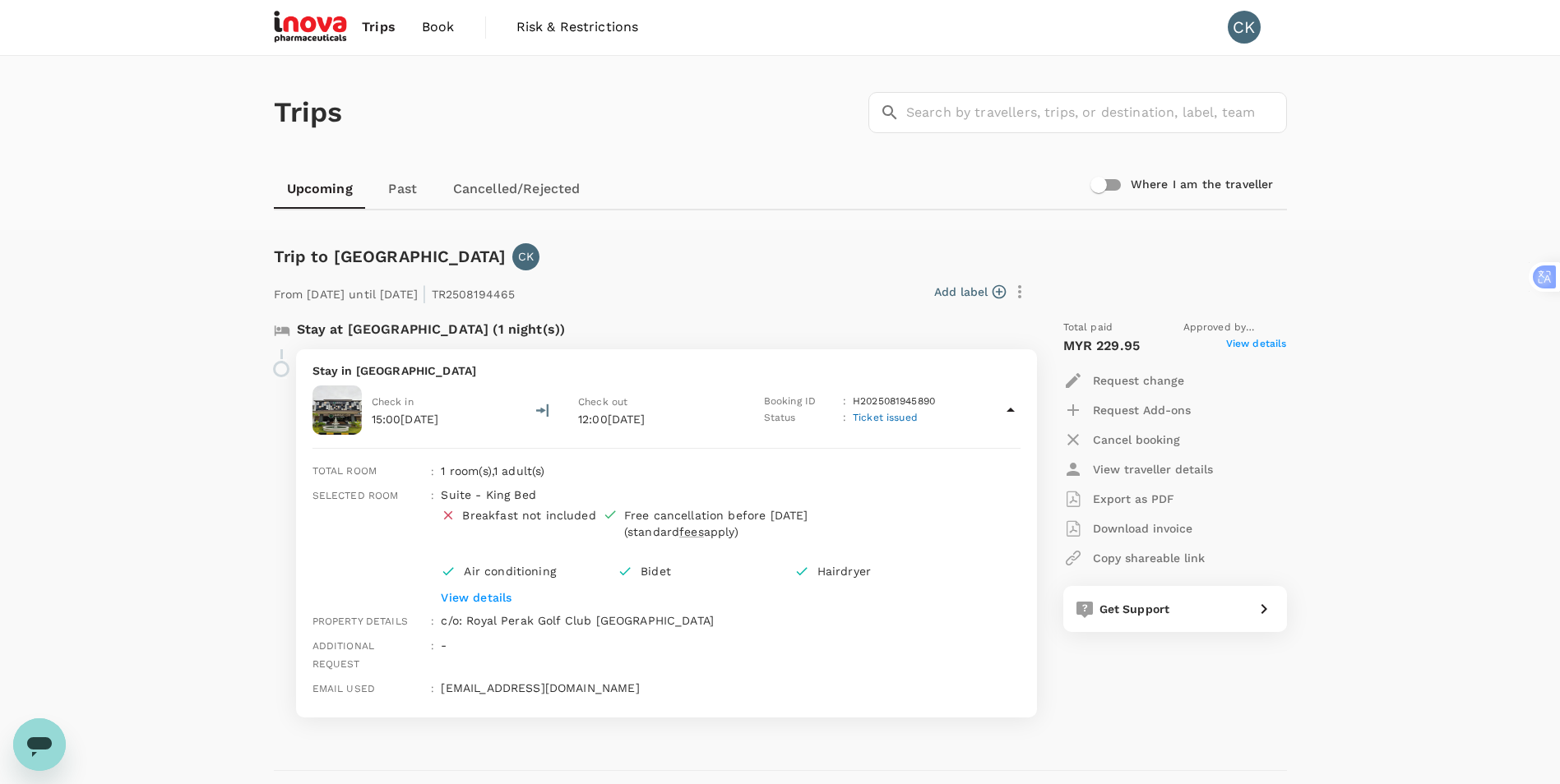
scroll to position [0, 0]
click at [439, 28] on span "Book" at bounding box center [438, 28] width 33 height 20
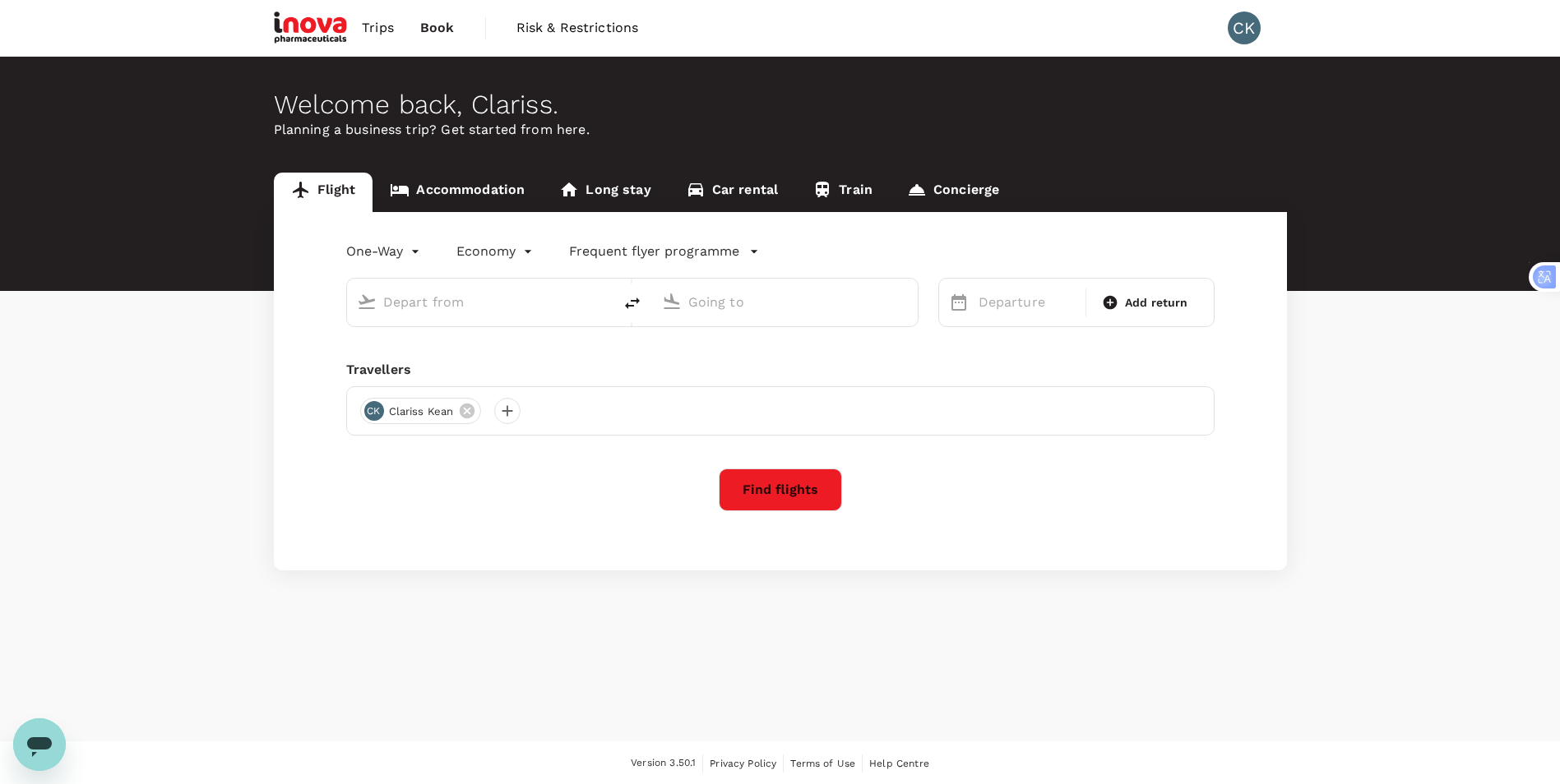
click at [386, 28] on span "Trips" at bounding box center [378, 28] width 32 height 20
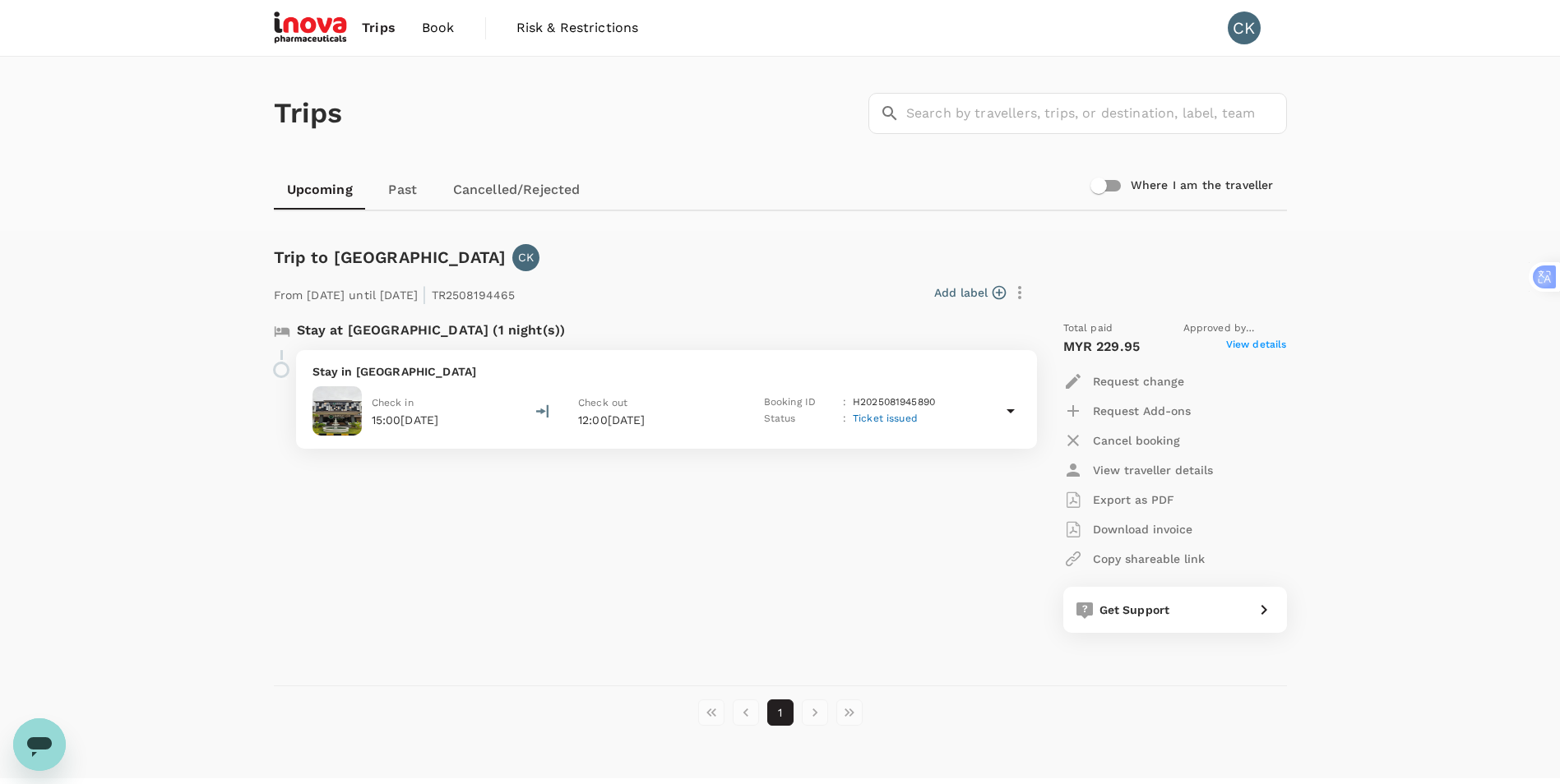
click at [967, 534] on div "Stay at RPGC Garden Hotel (1 night(s)) Stay in RPGC Garden Hotel Check in 15:00…" at bounding box center [645, 477] width 770 height 339
click at [1141, 378] on p "Request change" at bounding box center [1139, 381] width 91 height 16
click at [1141, 419] on li "Change date" at bounding box center [1133, 421] width 137 height 29
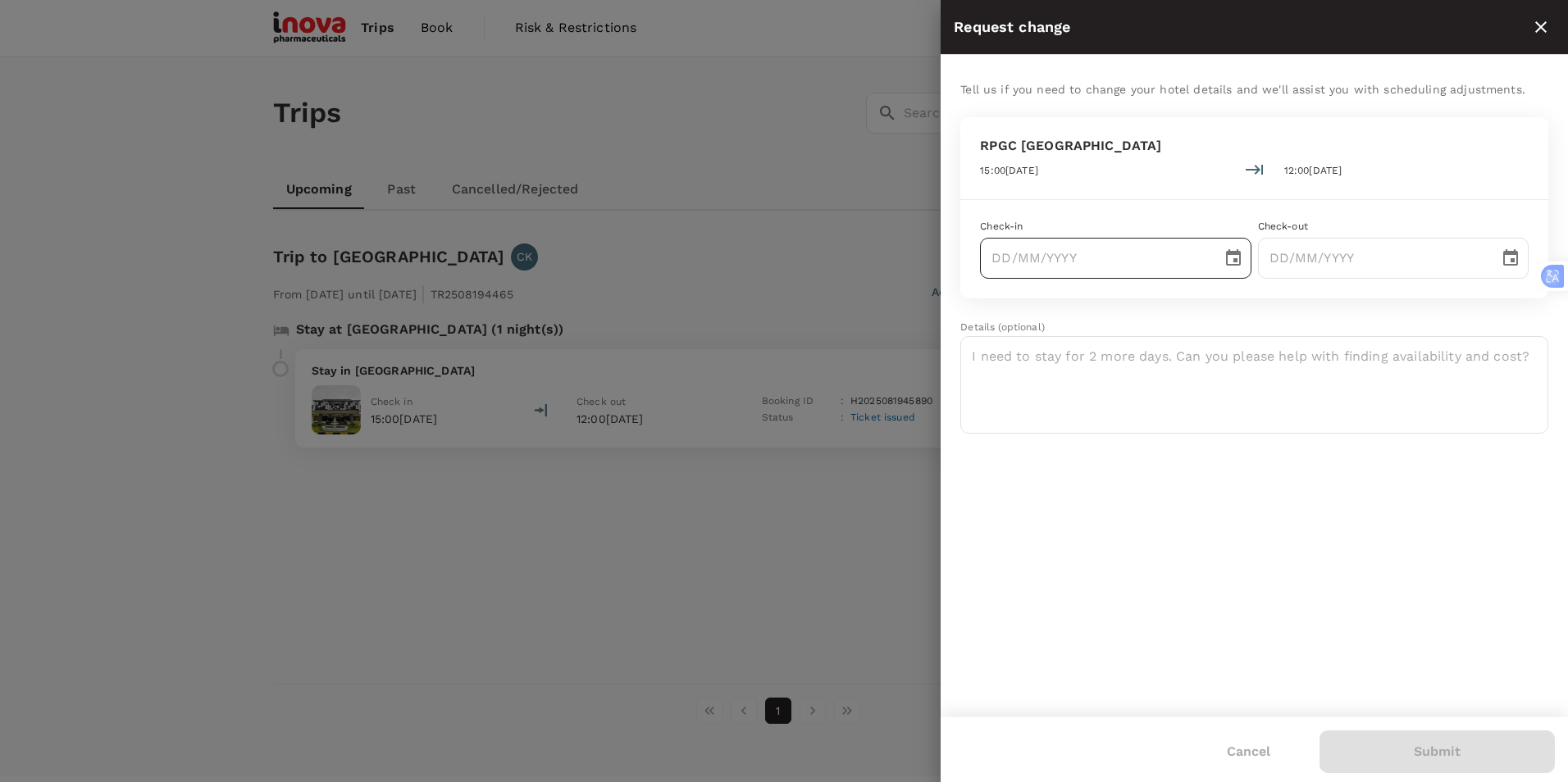
type input "DD/MM/YYYY"
click at [1112, 265] on input "DD/MM/YYYY" at bounding box center [1095, 258] width 230 height 41
click at [1234, 262] on icon "Choose date" at bounding box center [1233, 257] width 15 height 16
click at [1211, 302] on icon "Next month" at bounding box center [1216, 304] width 20 height 20
click at [1074, 373] on button "2" at bounding box center [1078, 372] width 29 height 29
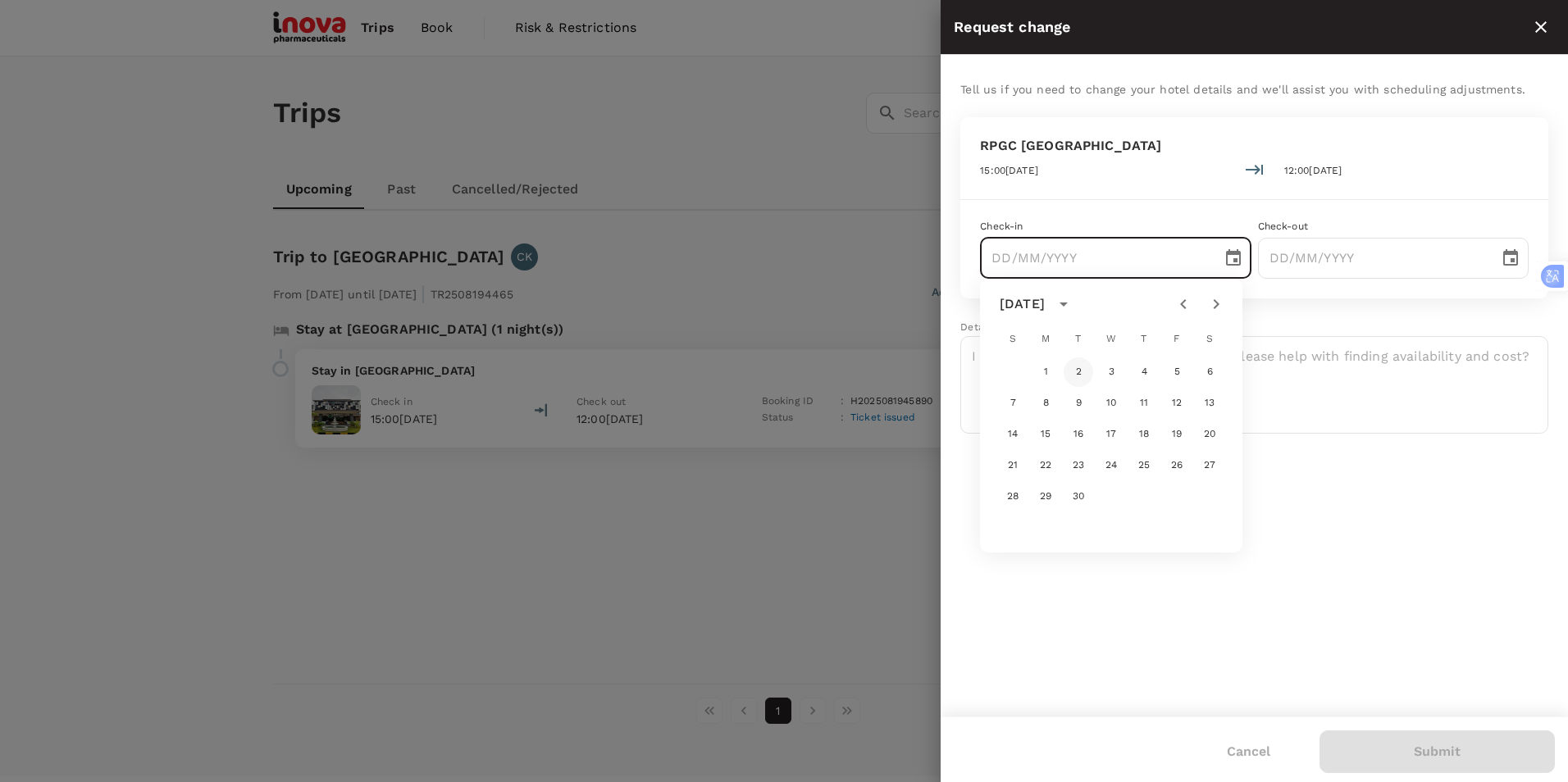
type input "02/09/2025"
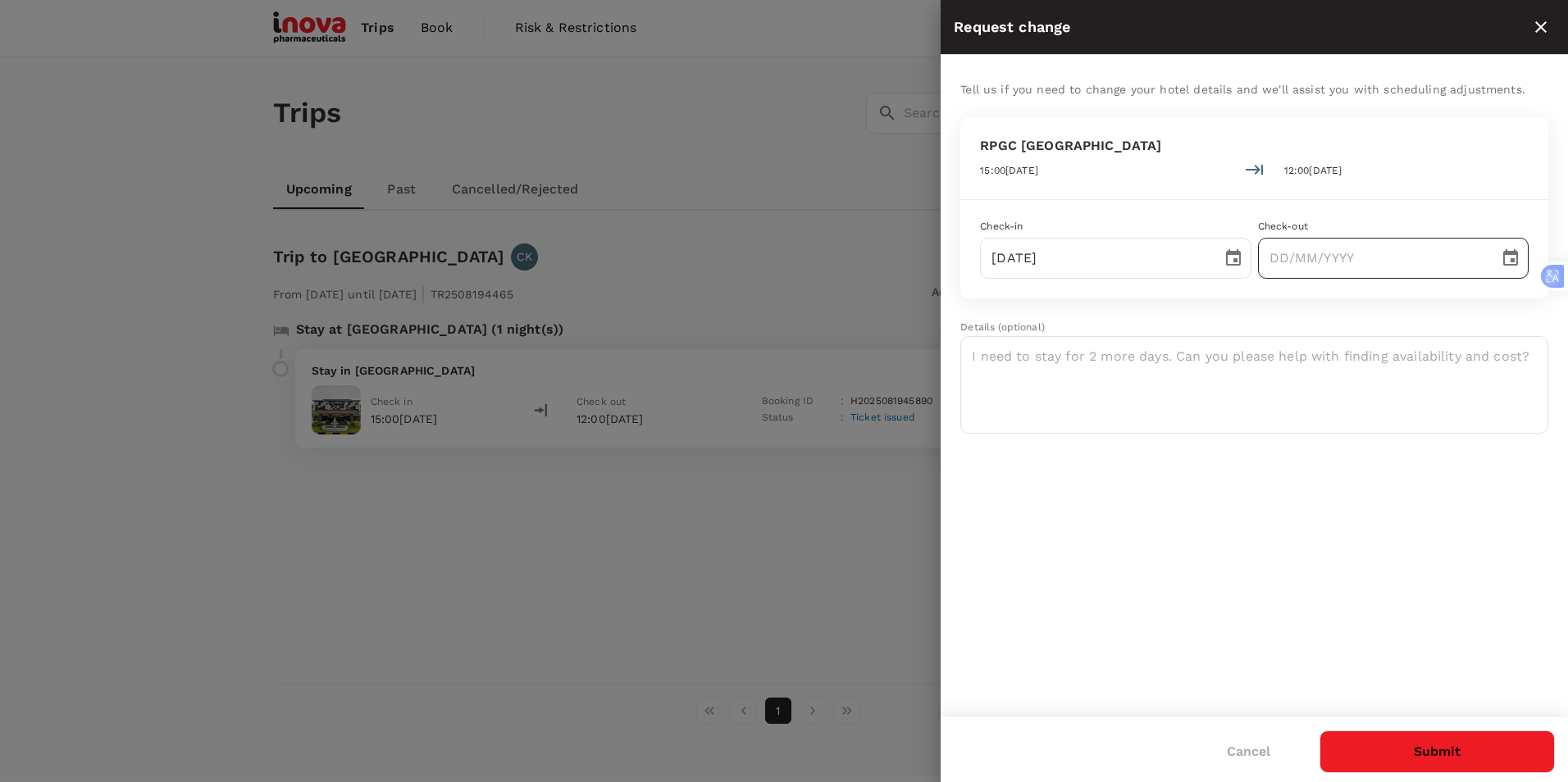
click at [1514, 256] on icon "Choose date" at bounding box center [1510, 258] width 20 height 20
click at [1496, 310] on icon "Next month" at bounding box center [1494, 304] width 20 height 20
click at [1390, 373] on button "3" at bounding box center [1389, 372] width 29 height 29
type input "03/09/2025"
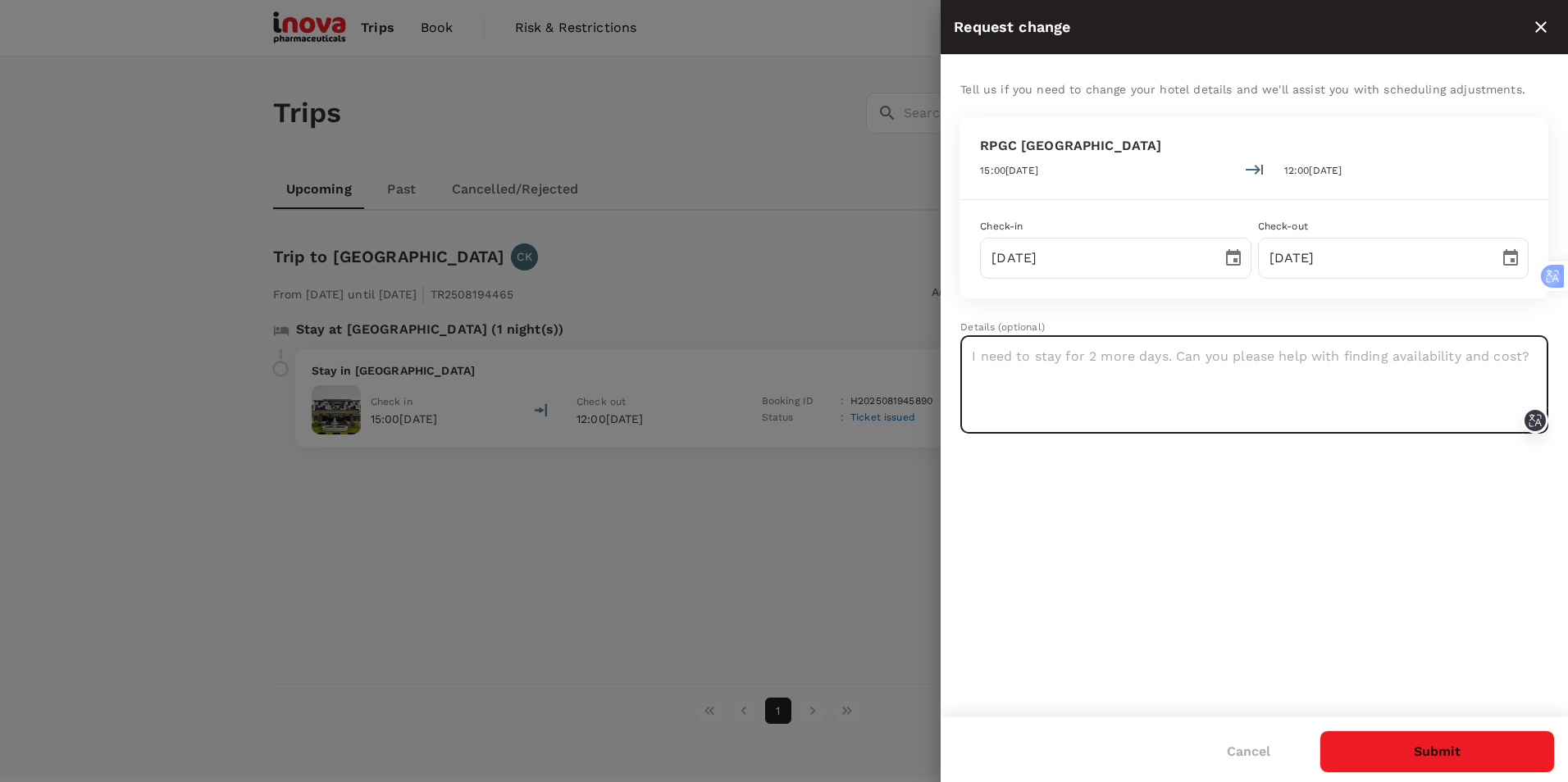
click at [1236, 377] on textarea at bounding box center [1254, 385] width 588 height 98
type textarea "Request to change date due to wholesaler last minute request."
click at [1381, 747] on button "Submit" at bounding box center [1437, 752] width 235 height 43
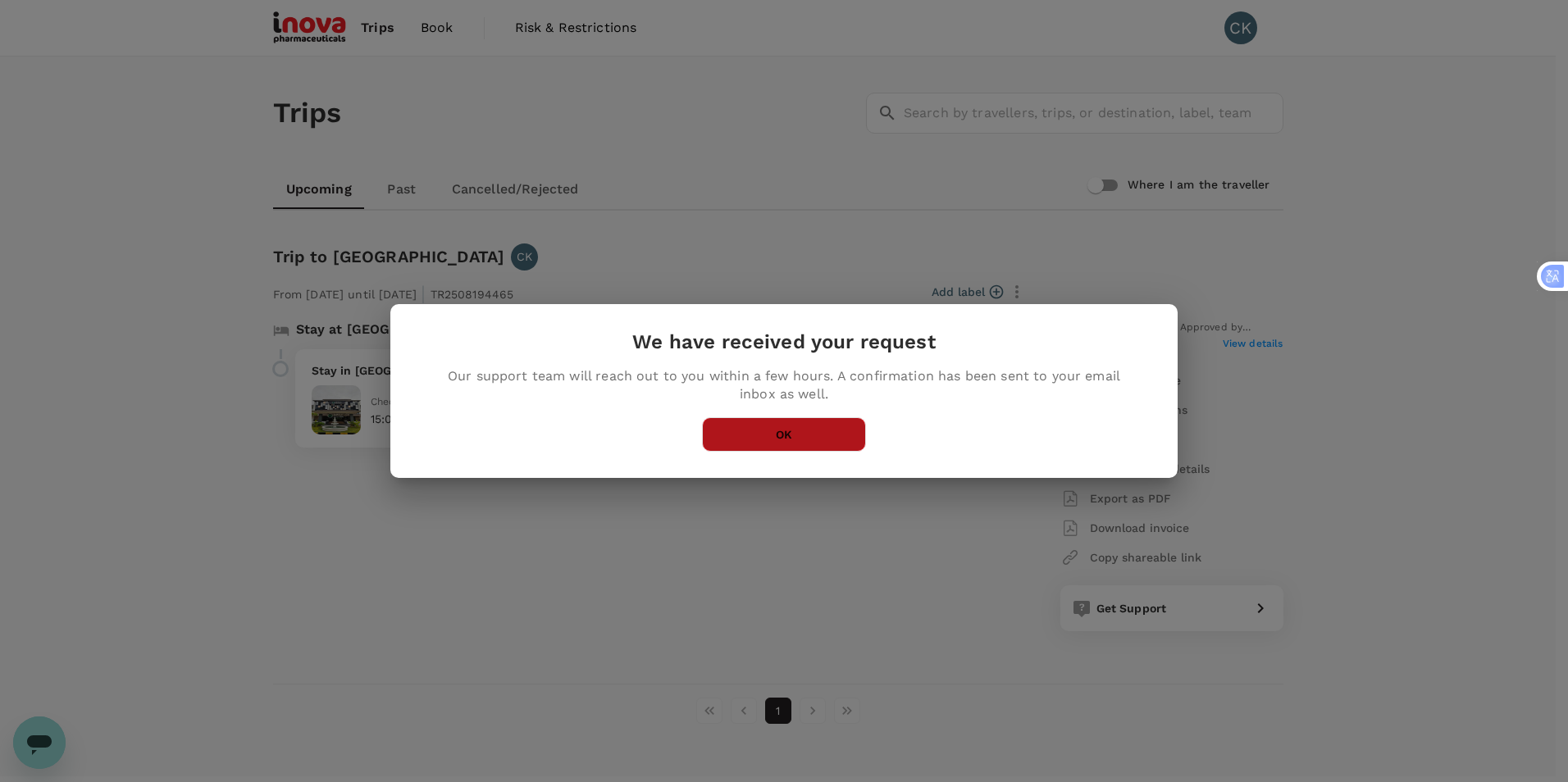
click at [830, 442] on button "OK" at bounding box center [784, 434] width 164 height 35
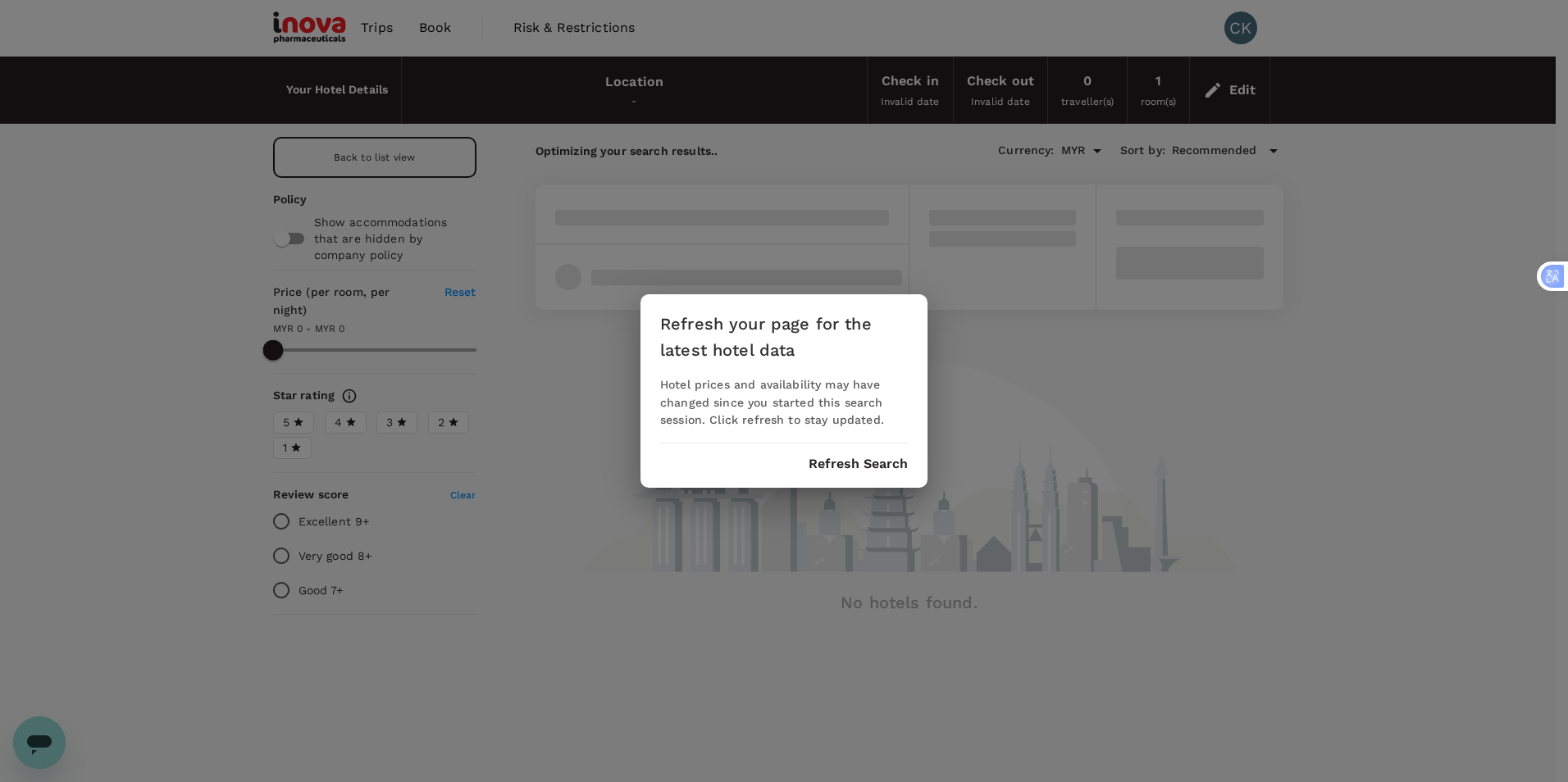
click at [373, 26] on div "Refresh your page for the latest hotel data Hotel prices and availability may h…" at bounding box center [784, 391] width 1568 height 782
click at [373, 25] on div "Refresh your page for the latest hotel data Hotel prices and availability may h…" at bounding box center [784, 391] width 1568 height 782
click at [824, 464] on button "Refresh Search" at bounding box center [859, 464] width 100 height 15
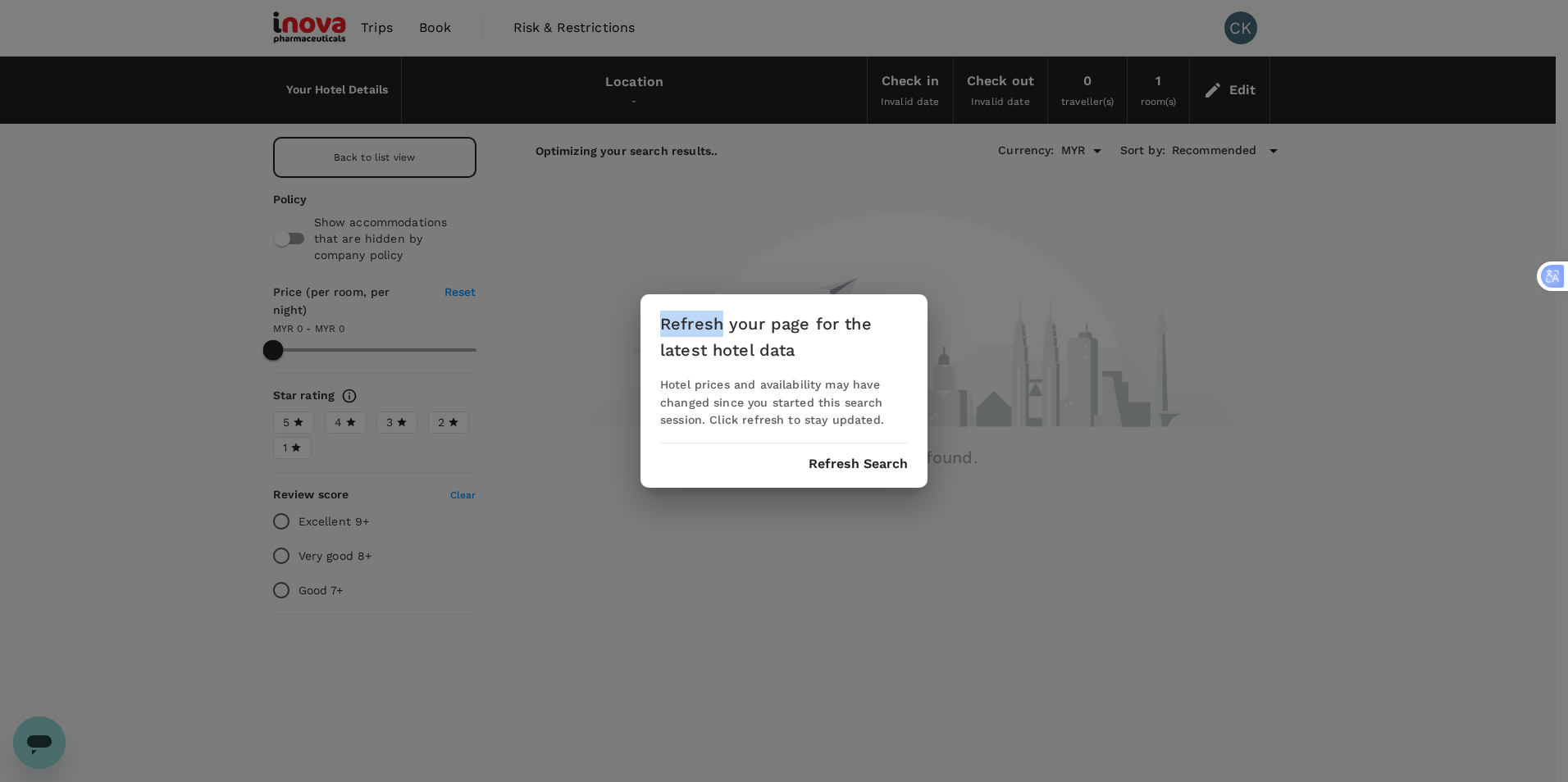
click at [382, 25] on div "Refresh your page for the latest hotel data Hotel prices and availability may h…" at bounding box center [784, 391] width 1568 height 782
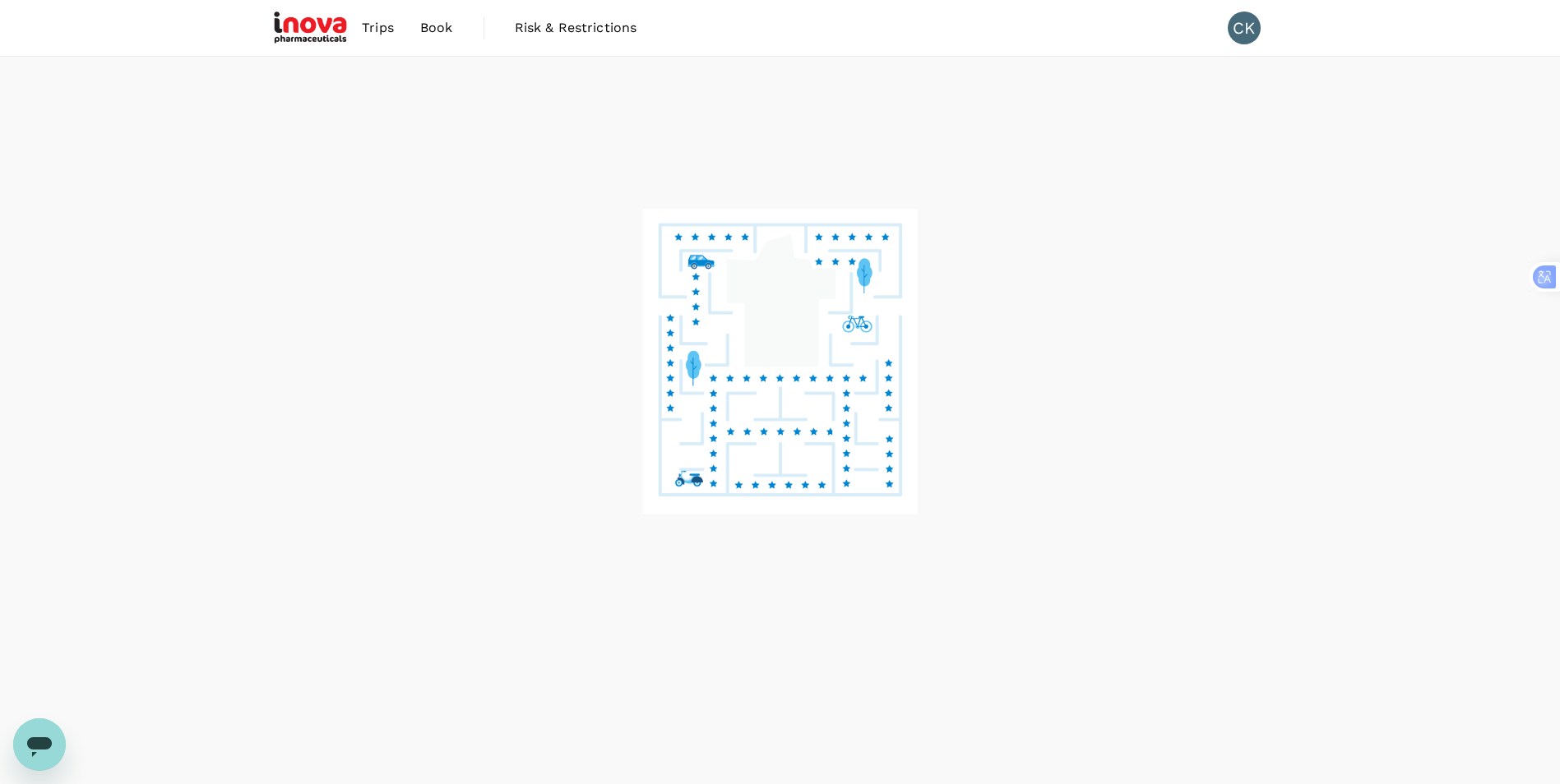
click at [384, 21] on span "Trips" at bounding box center [378, 28] width 32 height 20
